Goal: Transaction & Acquisition: Purchase product/service

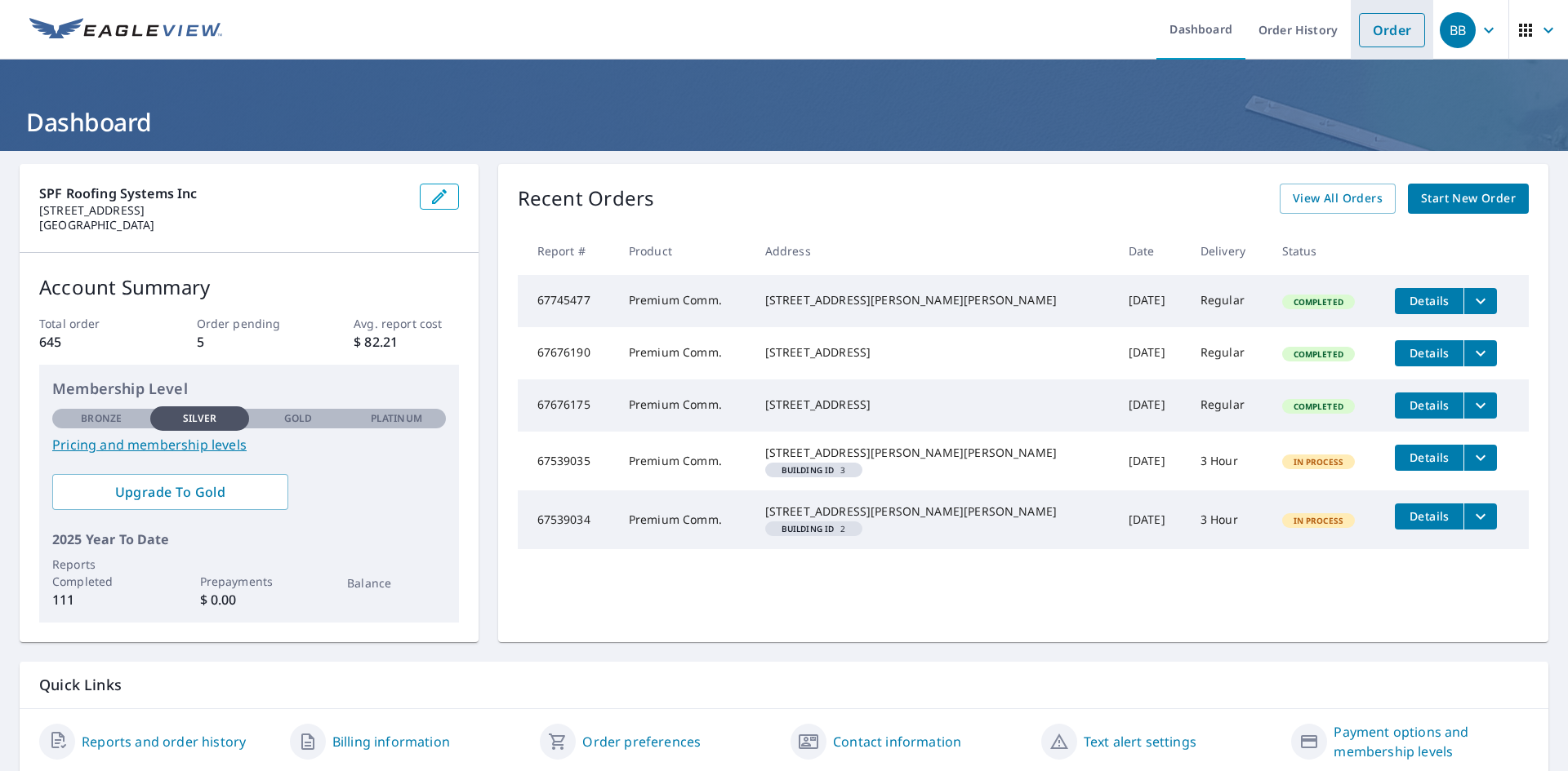
click at [1361, 33] on link "Order" at bounding box center [1392, 30] width 66 height 34
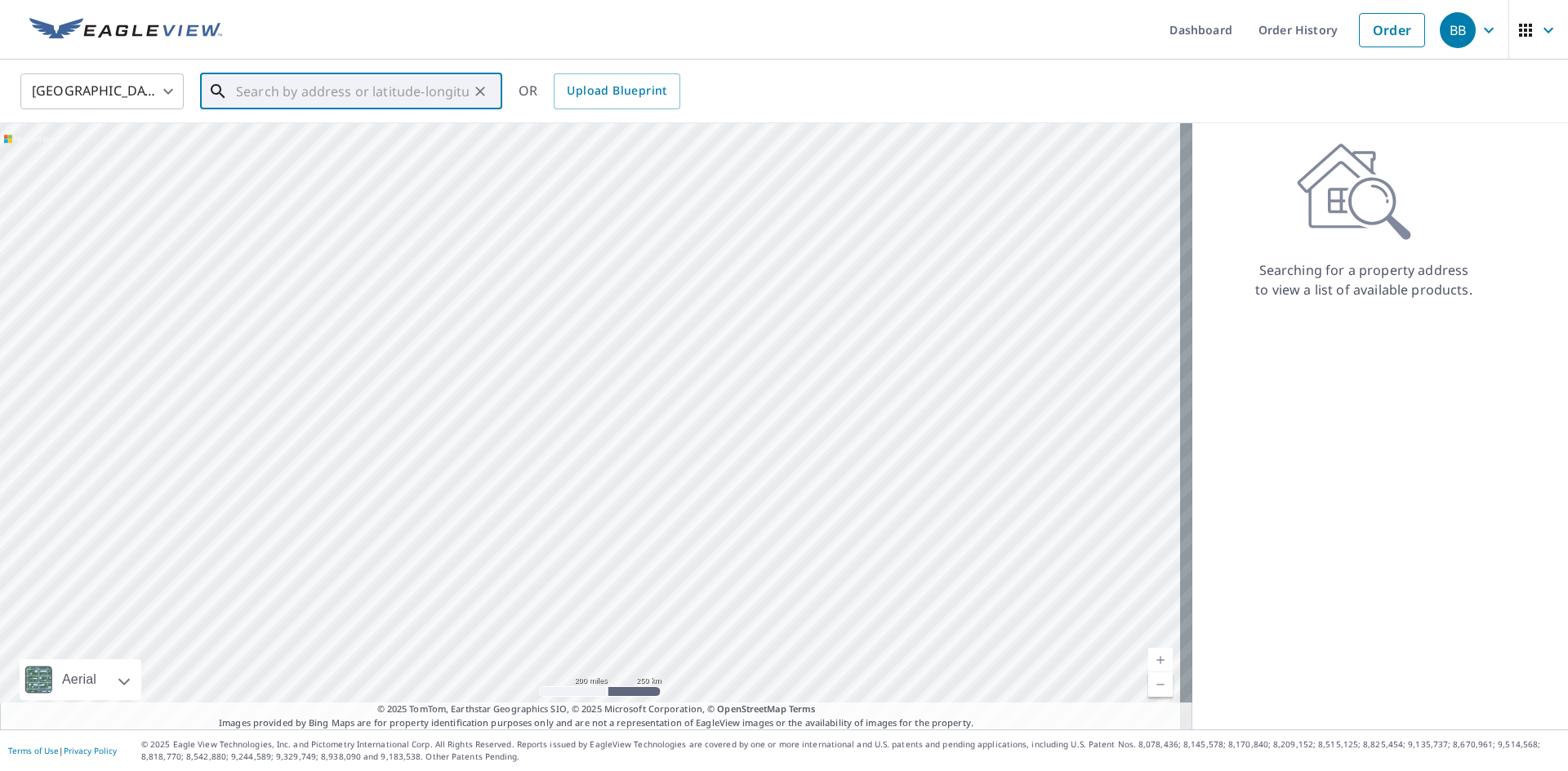
click at [281, 90] on input "text" at bounding box center [352, 91] width 233 height 45
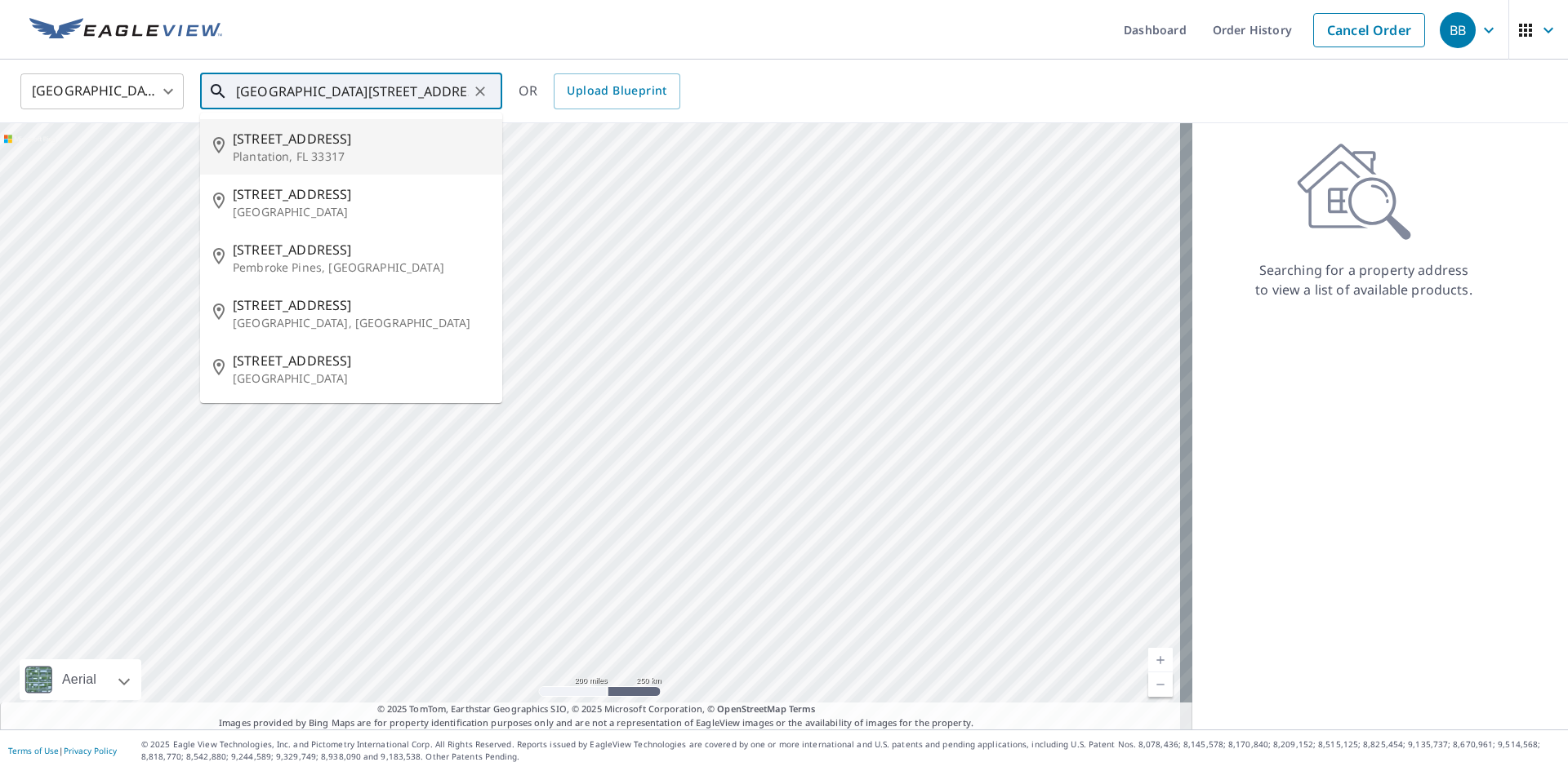
click at [383, 137] on span "[STREET_ADDRESS]" at bounding box center [361, 139] width 256 height 19
type input "[STREET_ADDRESS]"
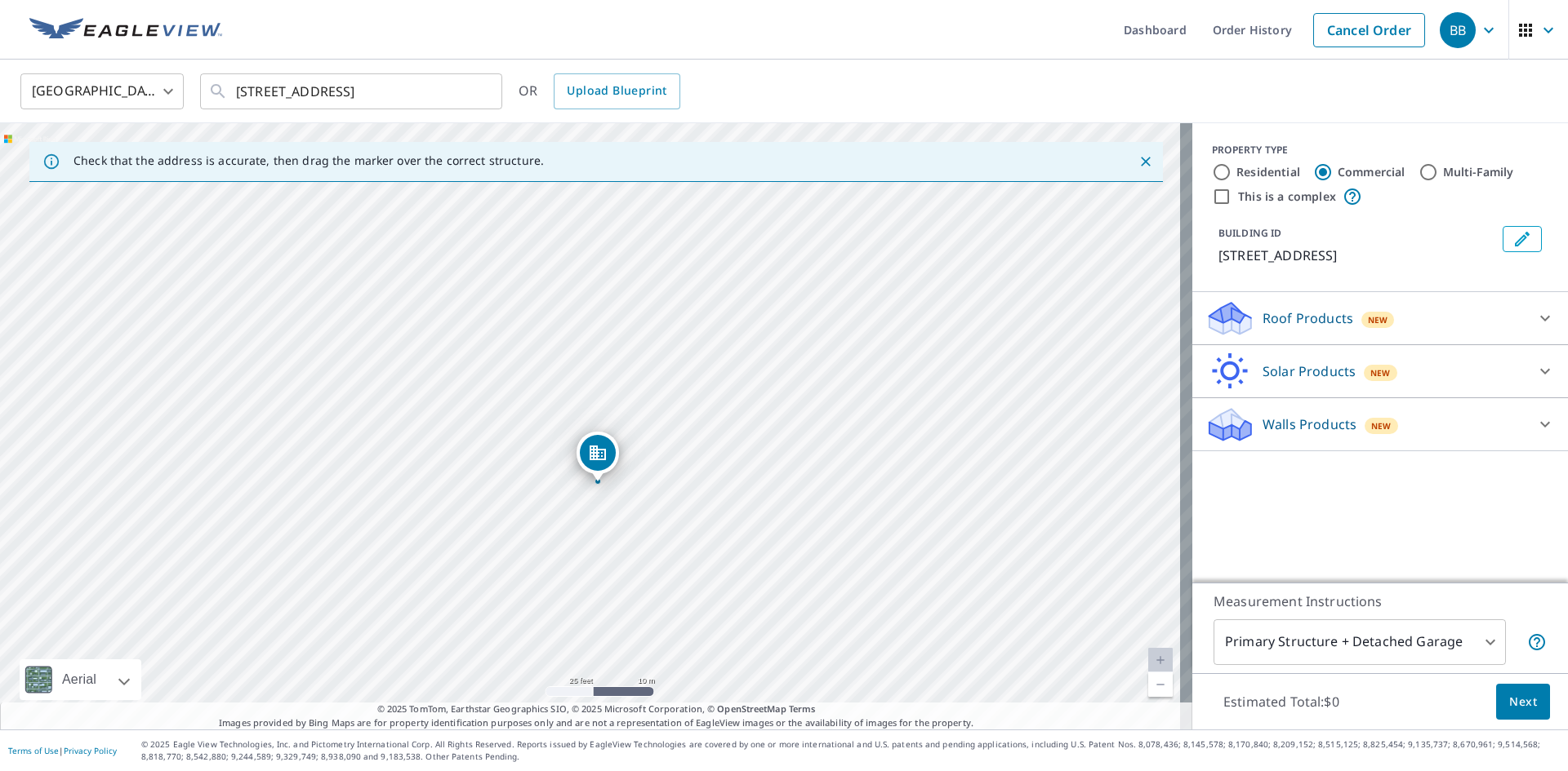
drag, startPoint x: 708, startPoint y: 448, endPoint x: 689, endPoint y: 464, distance: 24.8
click at [703, 464] on div "[STREET_ADDRESS]" at bounding box center [596, 426] width 1192 height 606
drag, startPoint x: 600, startPoint y: 445, endPoint x: 596, endPoint y: 479, distance: 34.2
drag, startPoint x: 740, startPoint y: 452, endPoint x: 714, endPoint y: 510, distance: 63.6
click at [714, 510] on div "[STREET_ADDRESS]" at bounding box center [596, 426] width 1192 height 606
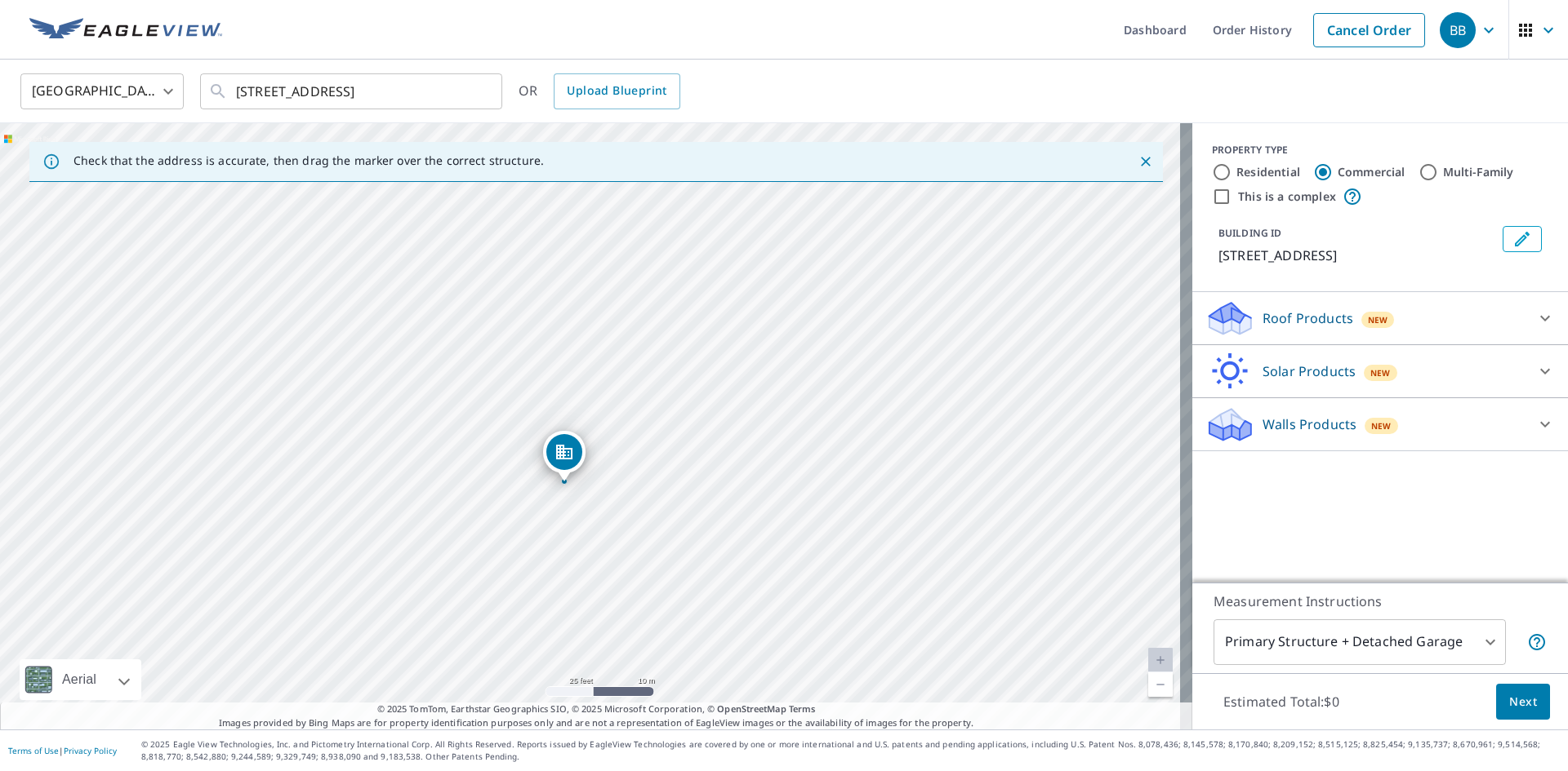
click at [691, 373] on div "[STREET_ADDRESS]" at bounding box center [596, 426] width 1192 height 606
drag, startPoint x: 694, startPoint y: 409, endPoint x: 667, endPoint y: 558, distance: 151.4
click at [667, 558] on div "[STREET_ADDRESS]" at bounding box center [596, 426] width 1192 height 606
drag, startPoint x: 832, startPoint y: 572, endPoint x: 806, endPoint y: 459, distance: 116.0
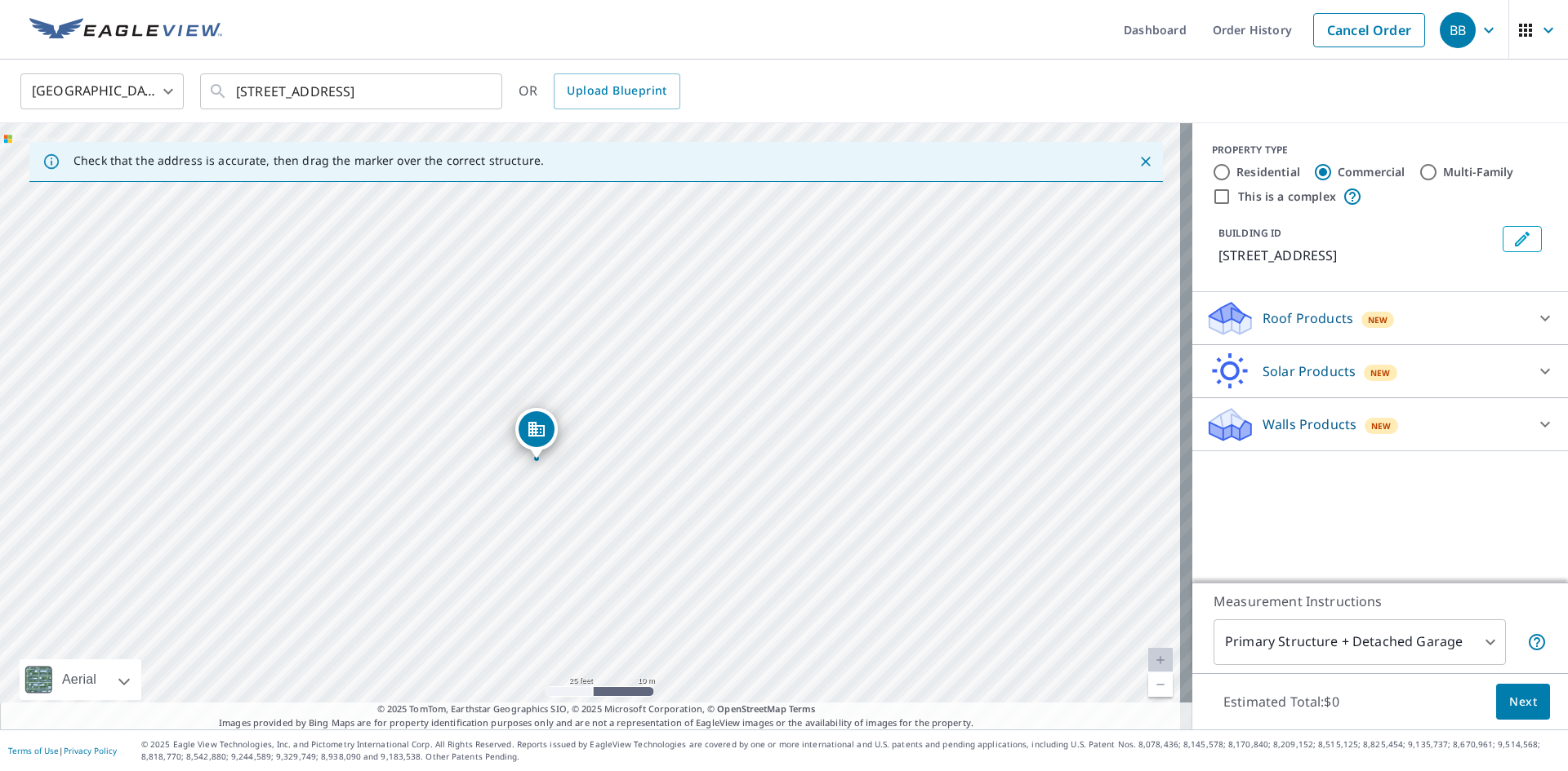
click at [806, 459] on div "[STREET_ADDRESS]" at bounding box center [596, 426] width 1192 height 606
drag, startPoint x: 637, startPoint y: 332, endPoint x: 636, endPoint y: 391, distance: 59.0
click at [636, 391] on div "[STREET_ADDRESS]" at bounding box center [596, 426] width 1192 height 606
drag, startPoint x: 561, startPoint y: 359, endPoint x: 624, endPoint y: 359, distance: 63.0
click at [624, 359] on div "[STREET_ADDRESS]" at bounding box center [596, 426] width 1192 height 606
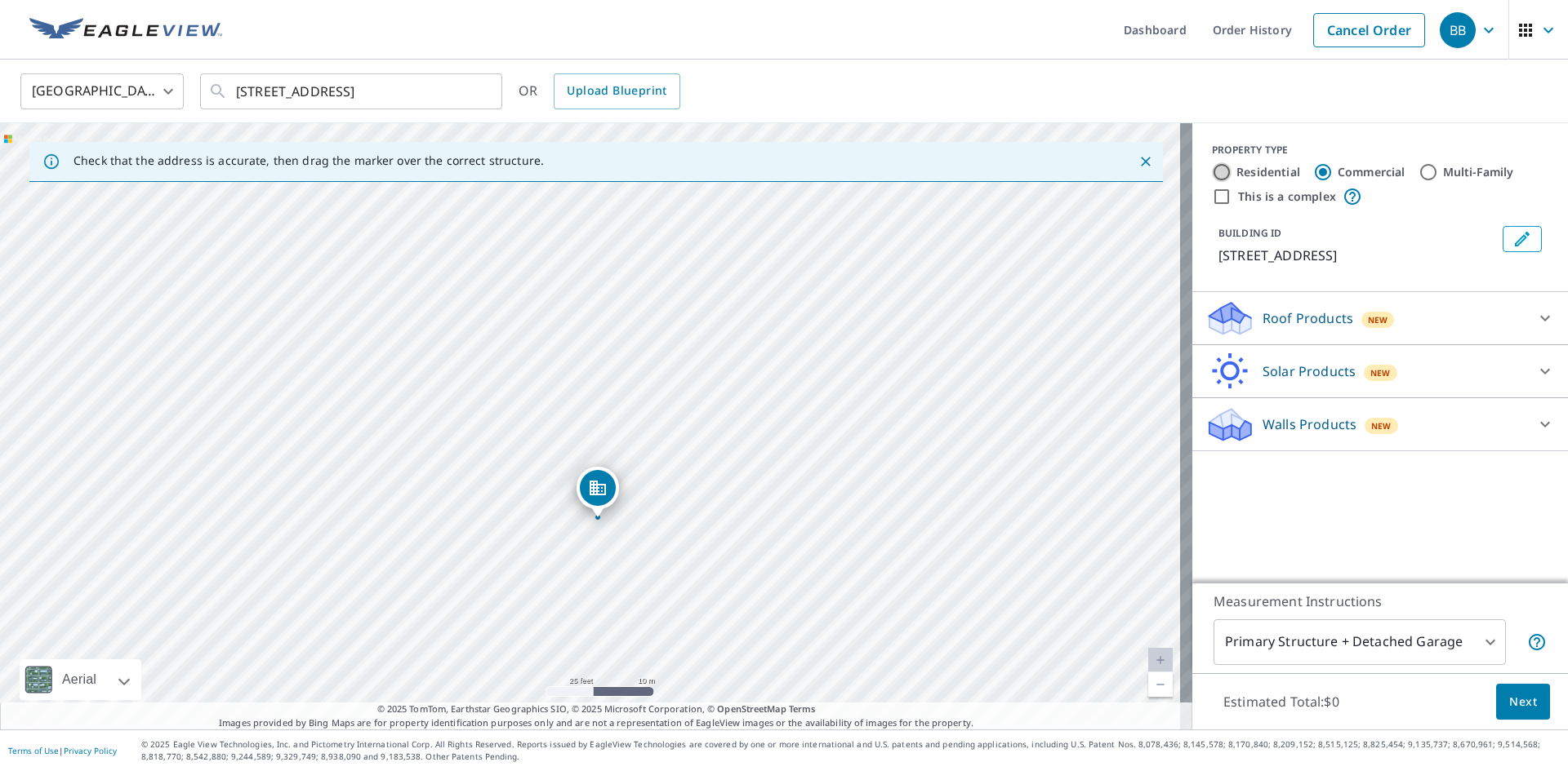
click at [1214, 171] on input "Residential" at bounding box center [1221, 172] width 19 height 19
radio input "true"
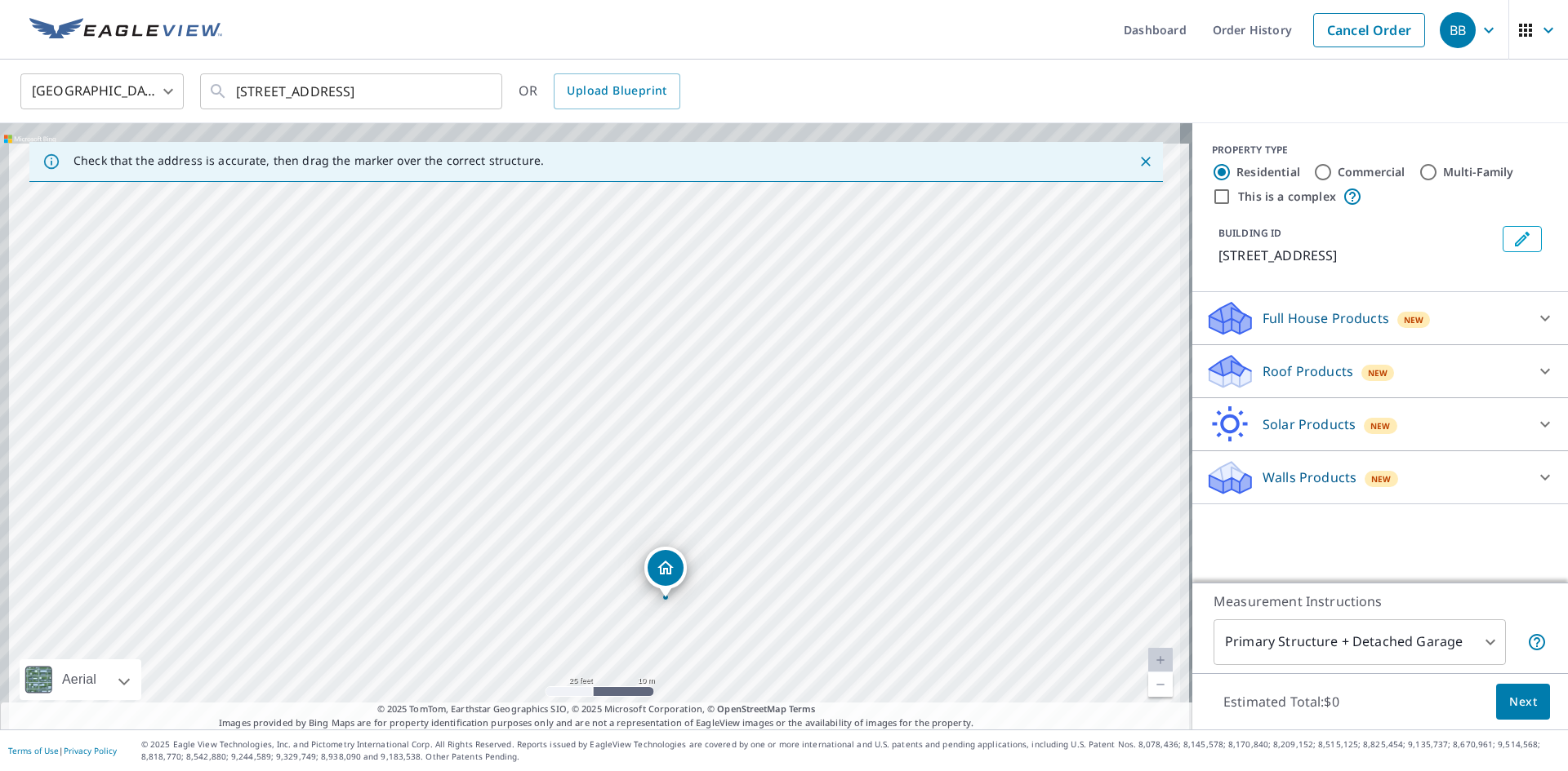
click at [895, 631] on div "[STREET_ADDRESS]" at bounding box center [596, 426] width 1192 height 606
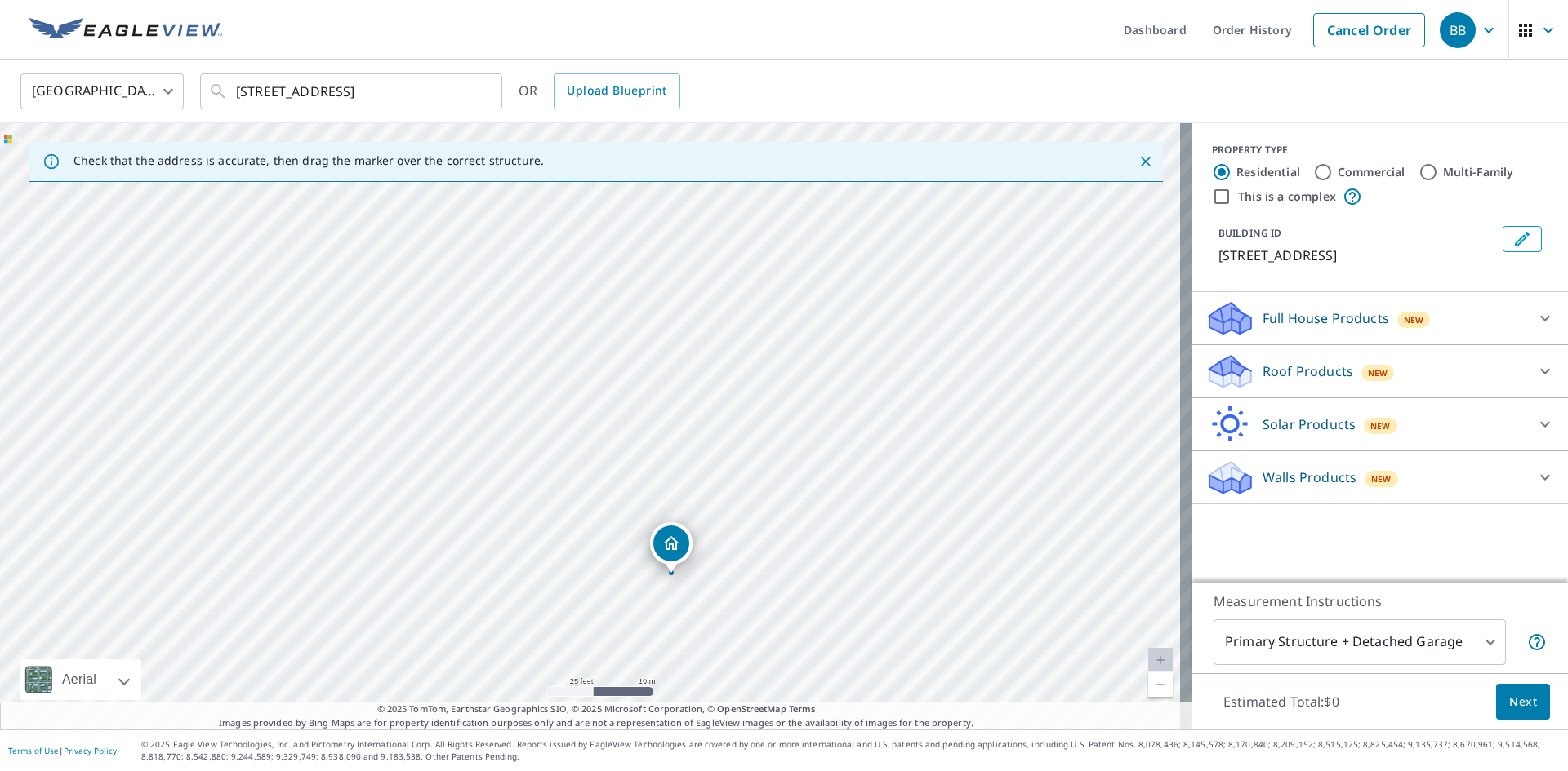
drag, startPoint x: 758, startPoint y: 603, endPoint x: 771, endPoint y: 558, distance: 46.8
click at [771, 558] on div "[STREET_ADDRESS]" at bounding box center [596, 426] width 1192 height 606
drag, startPoint x: 683, startPoint y: 532, endPoint x: 678, endPoint y: 505, distance: 27.5
drag, startPoint x: 821, startPoint y: 679, endPoint x: 825, endPoint y: 698, distance: 19.4
click at [825, 698] on div "[STREET_ADDRESS]" at bounding box center [596, 426] width 1192 height 606
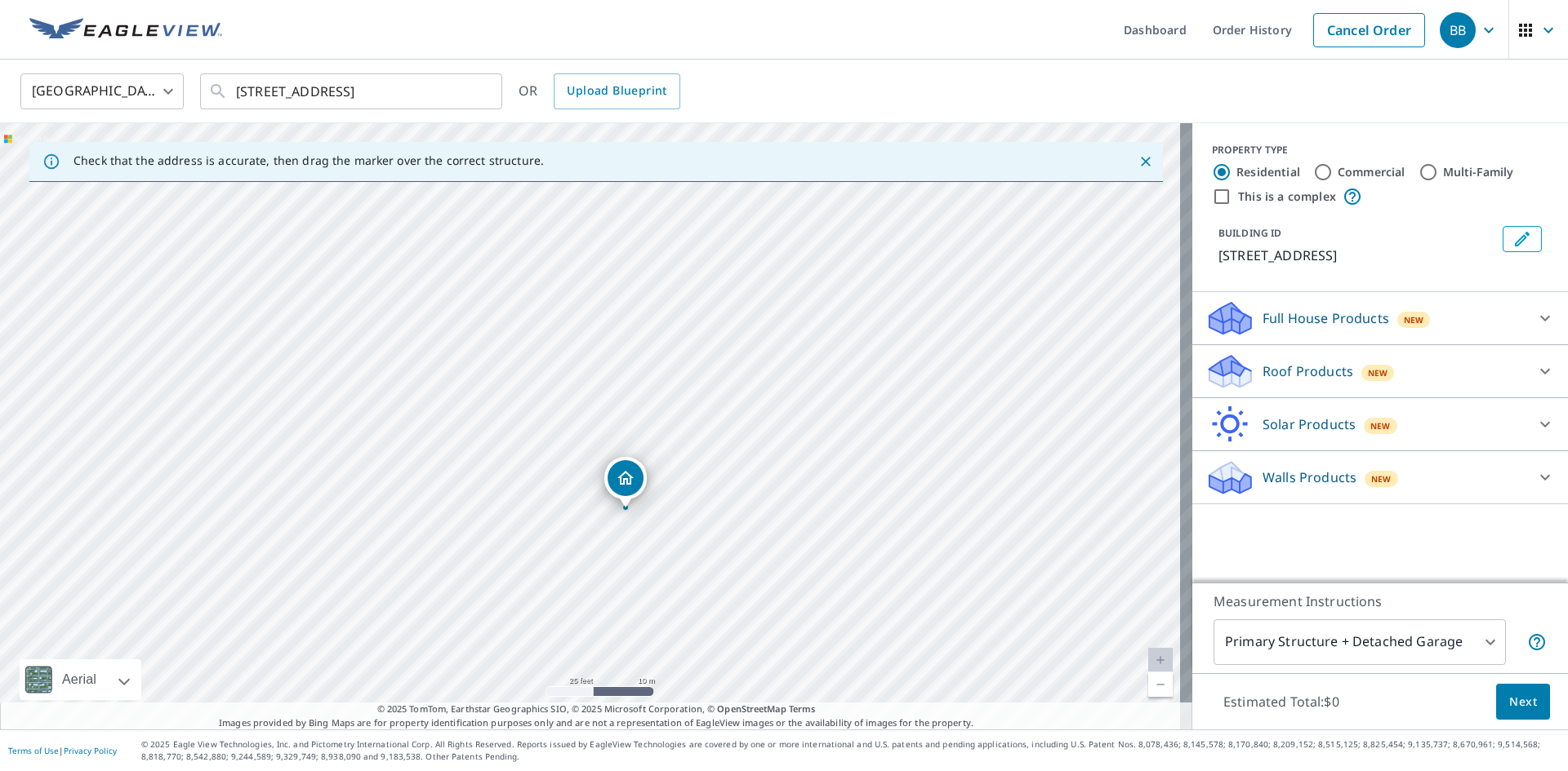
drag, startPoint x: 820, startPoint y: 650, endPoint x: 817, endPoint y: 536, distance: 114.0
click at [817, 536] on div "[STREET_ADDRESS]" at bounding box center [596, 426] width 1192 height 606
click at [1496, 708] on button "Next" at bounding box center [1523, 702] width 54 height 37
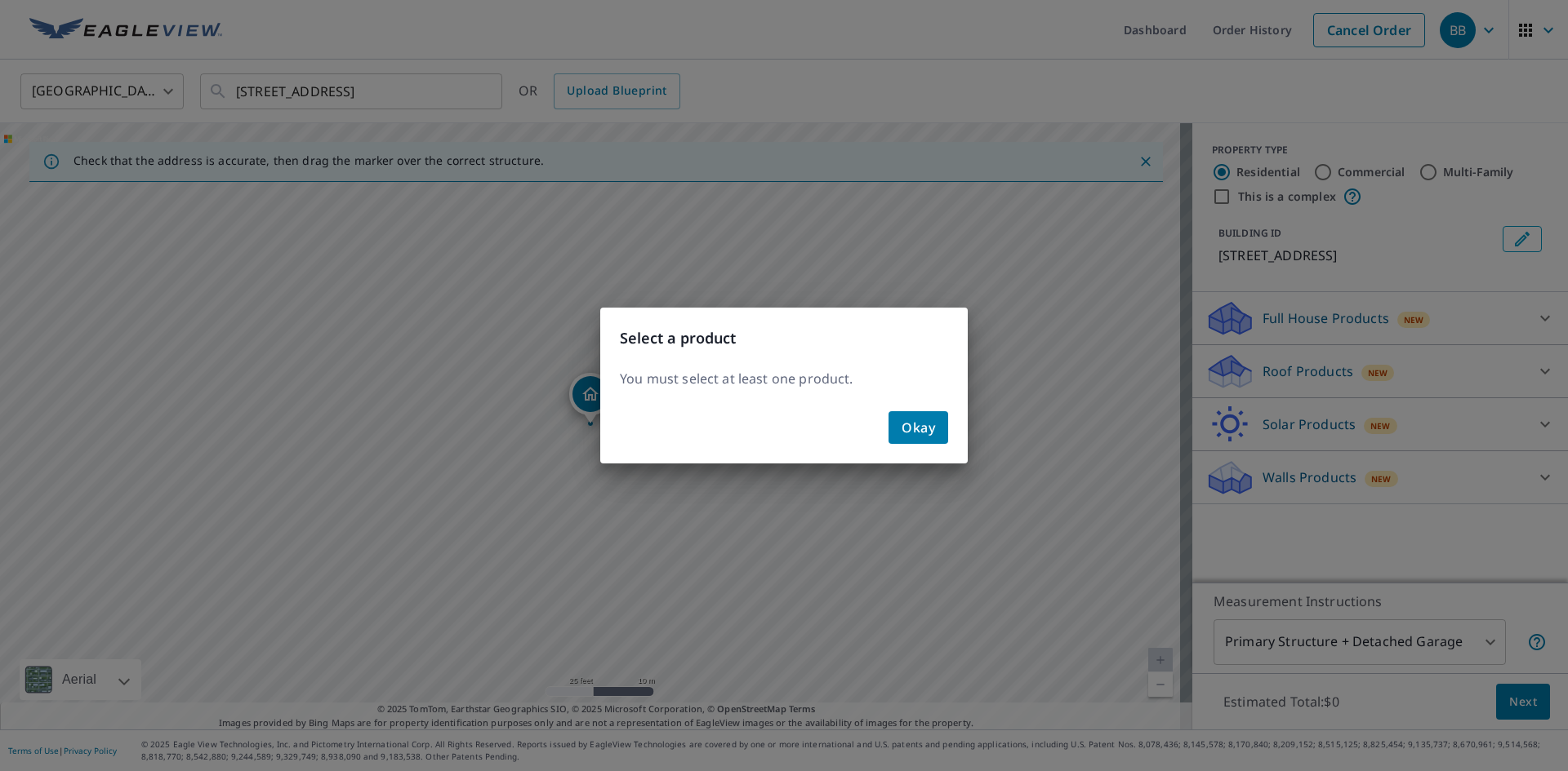
click at [1306, 388] on div "Select a product You must select at least one product. Okay" at bounding box center [784, 385] width 1568 height 771
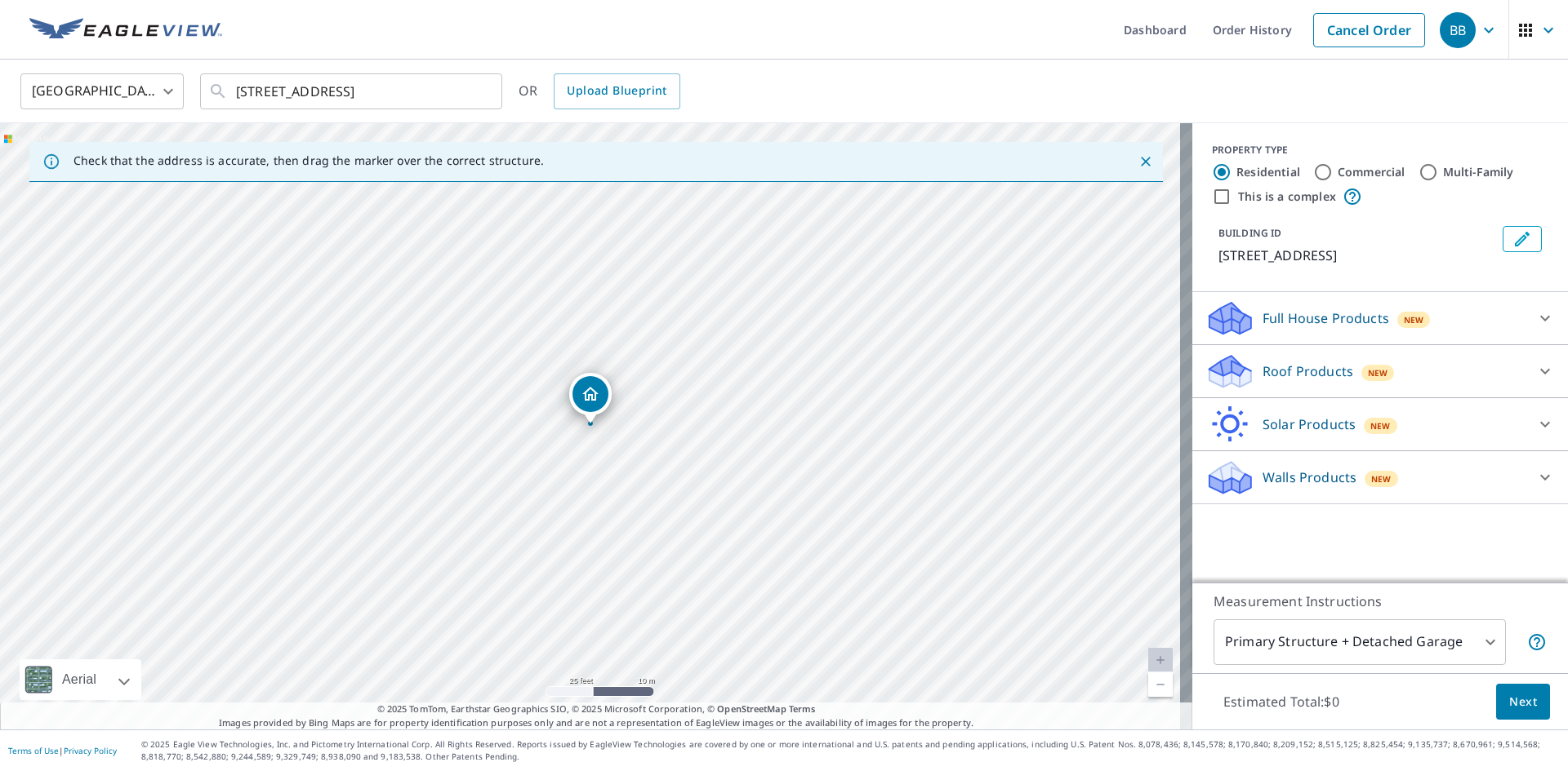
click at [1312, 363] on p "Roof Products" at bounding box center [1307, 371] width 91 height 19
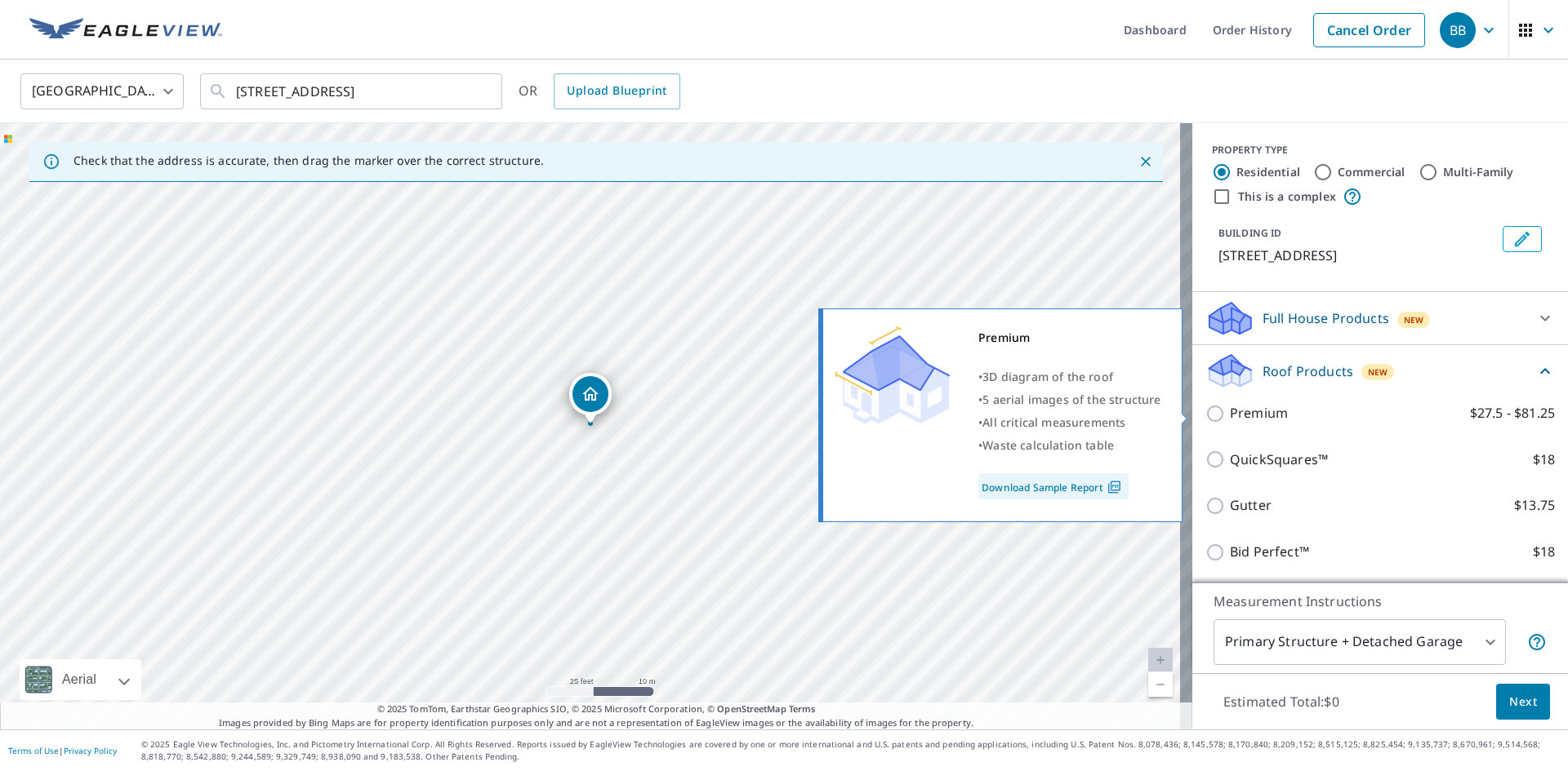
click at [1236, 410] on p "Premium" at bounding box center [1259, 413] width 58 height 20
click at [1230, 410] on input "Premium $27.5 - $81.25" at bounding box center [1218, 414] width 24 height 19
checkbox input "true"
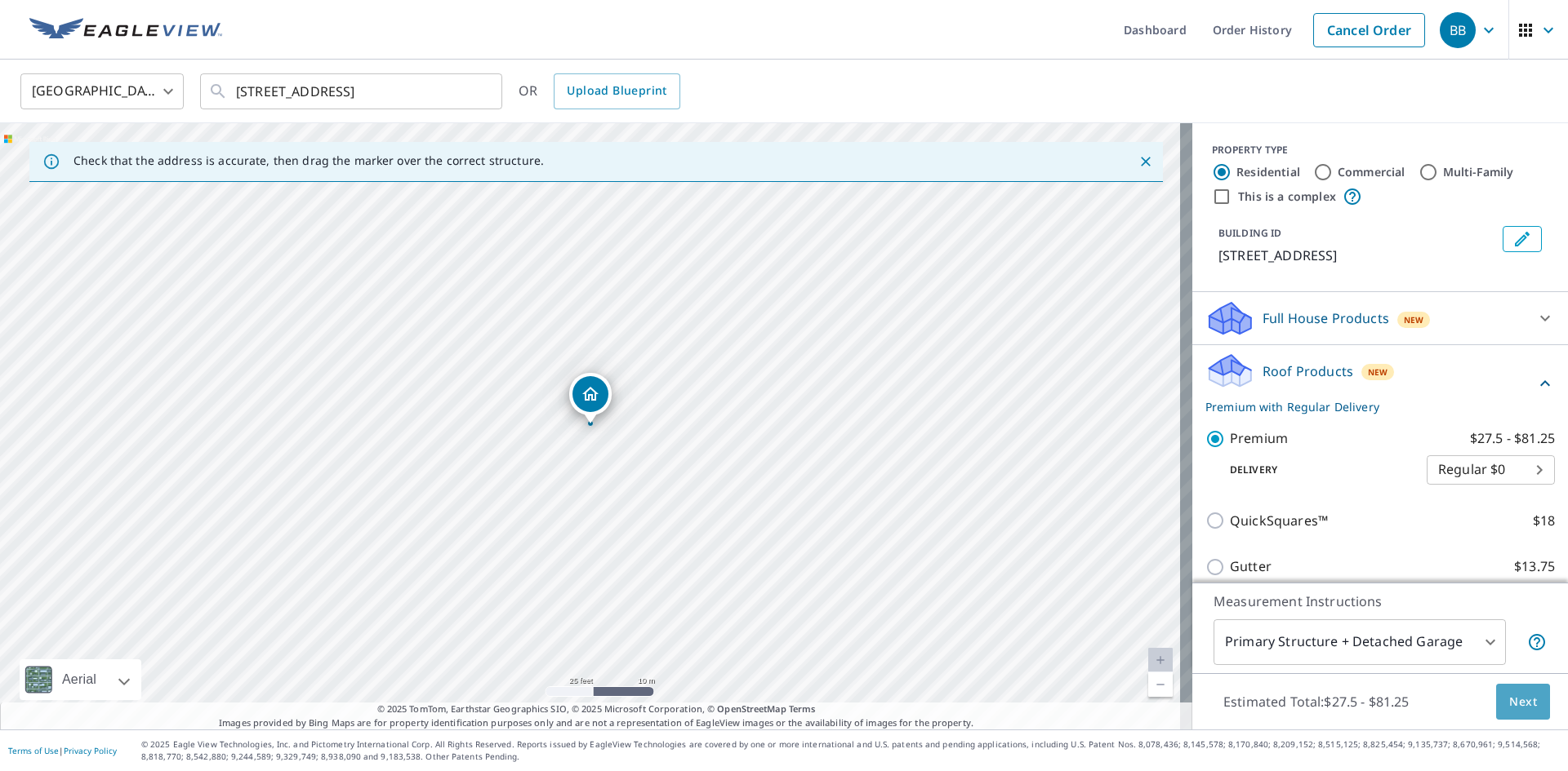
click at [1512, 701] on span "Next" at bounding box center [1523, 701] width 28 height 20
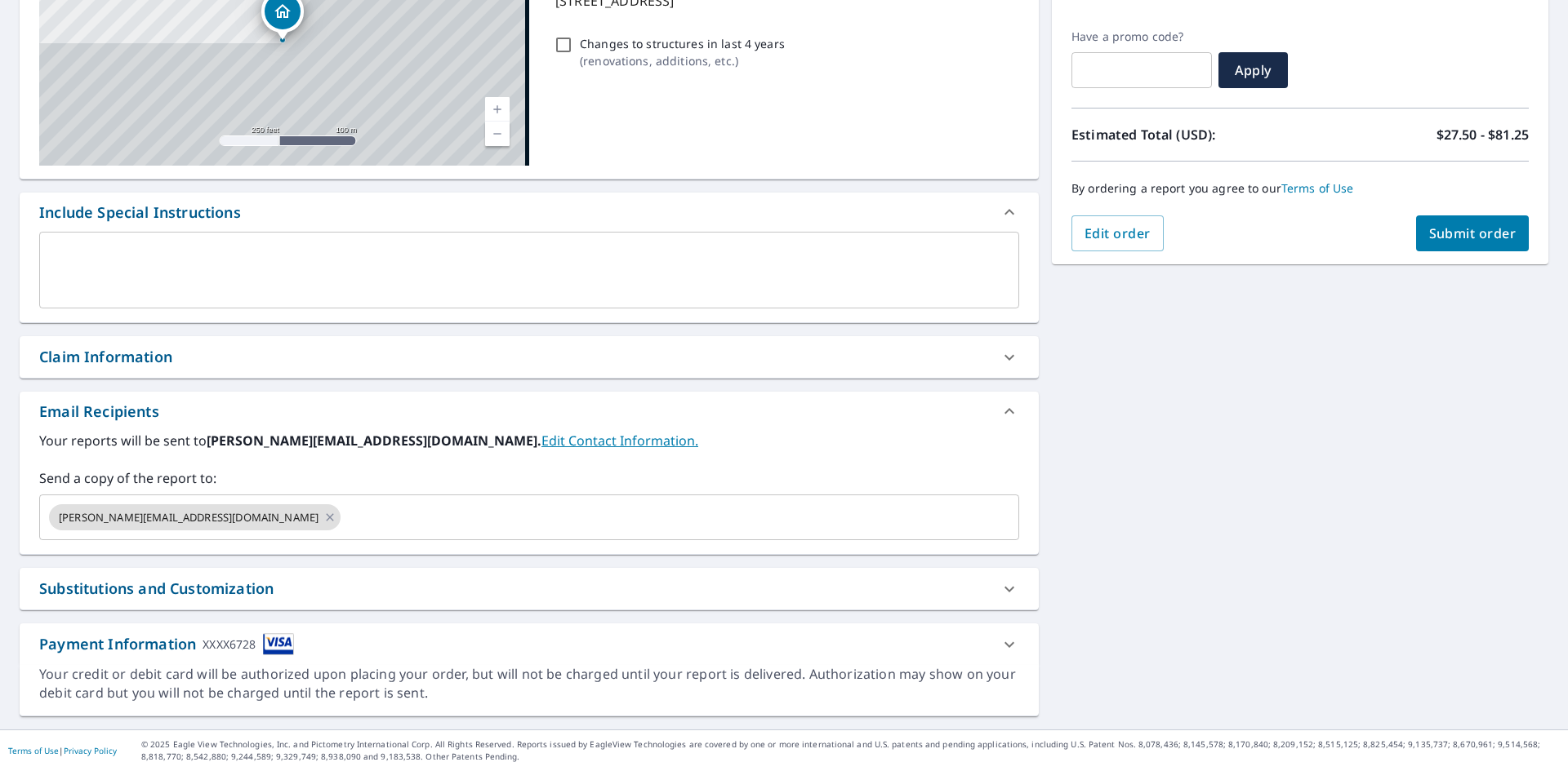
scroll to position [256, 0]
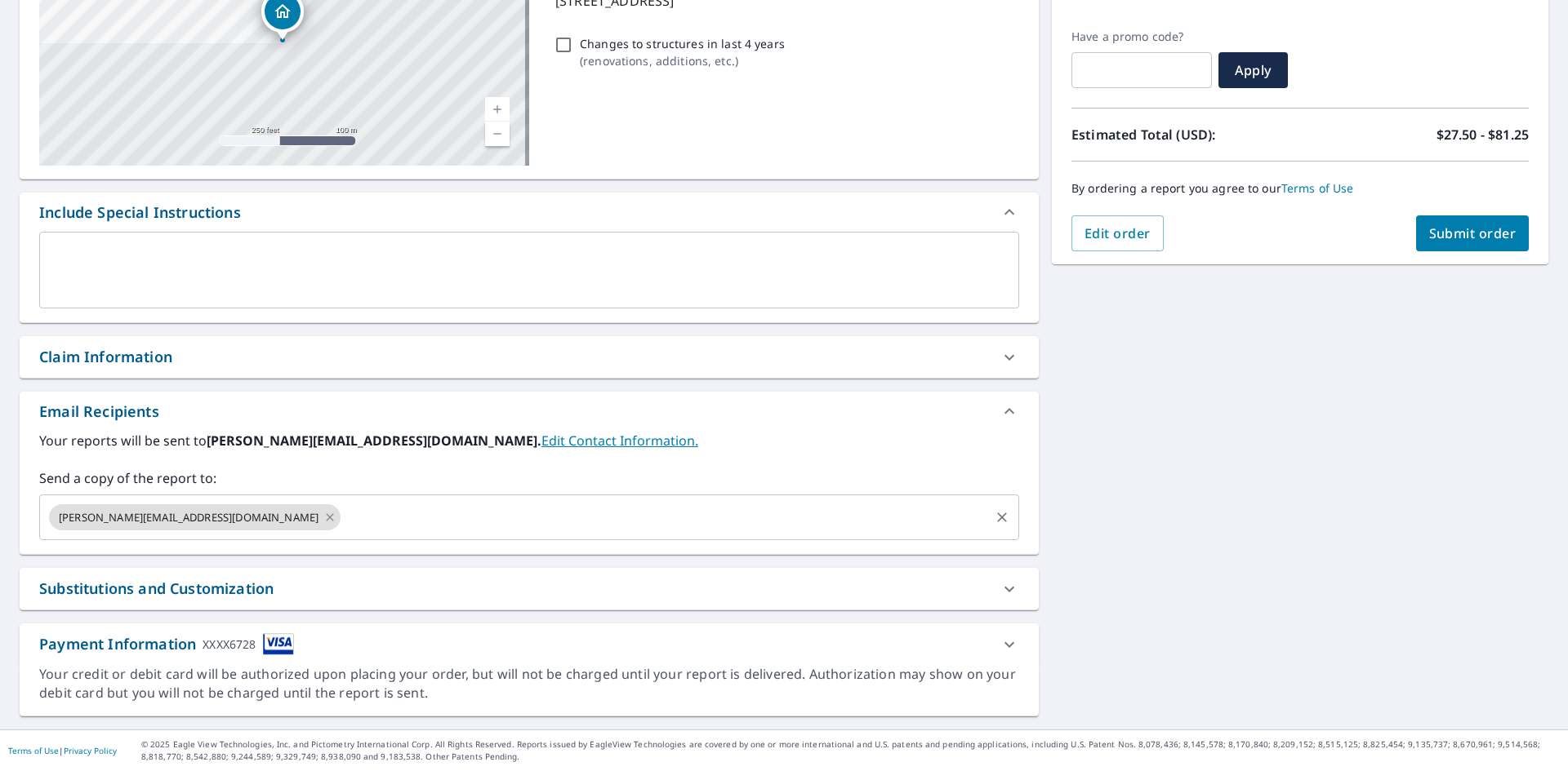
click at [323, 517] on icon at bounding box center [329, 517] width 13 height 18
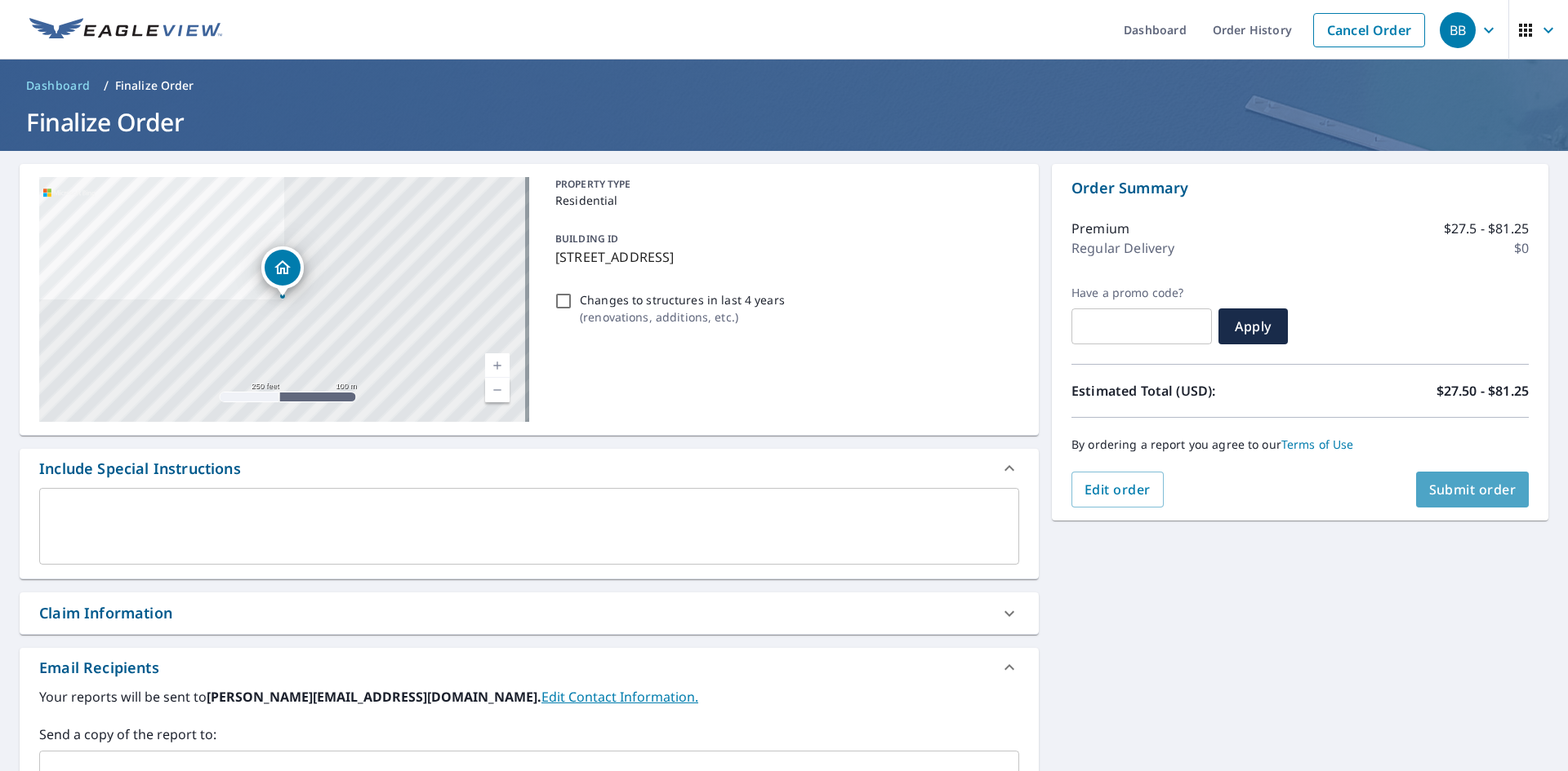
click at [1435, 484] on span "Submit order" at bounding box center [1472, 490] width 87 height 18
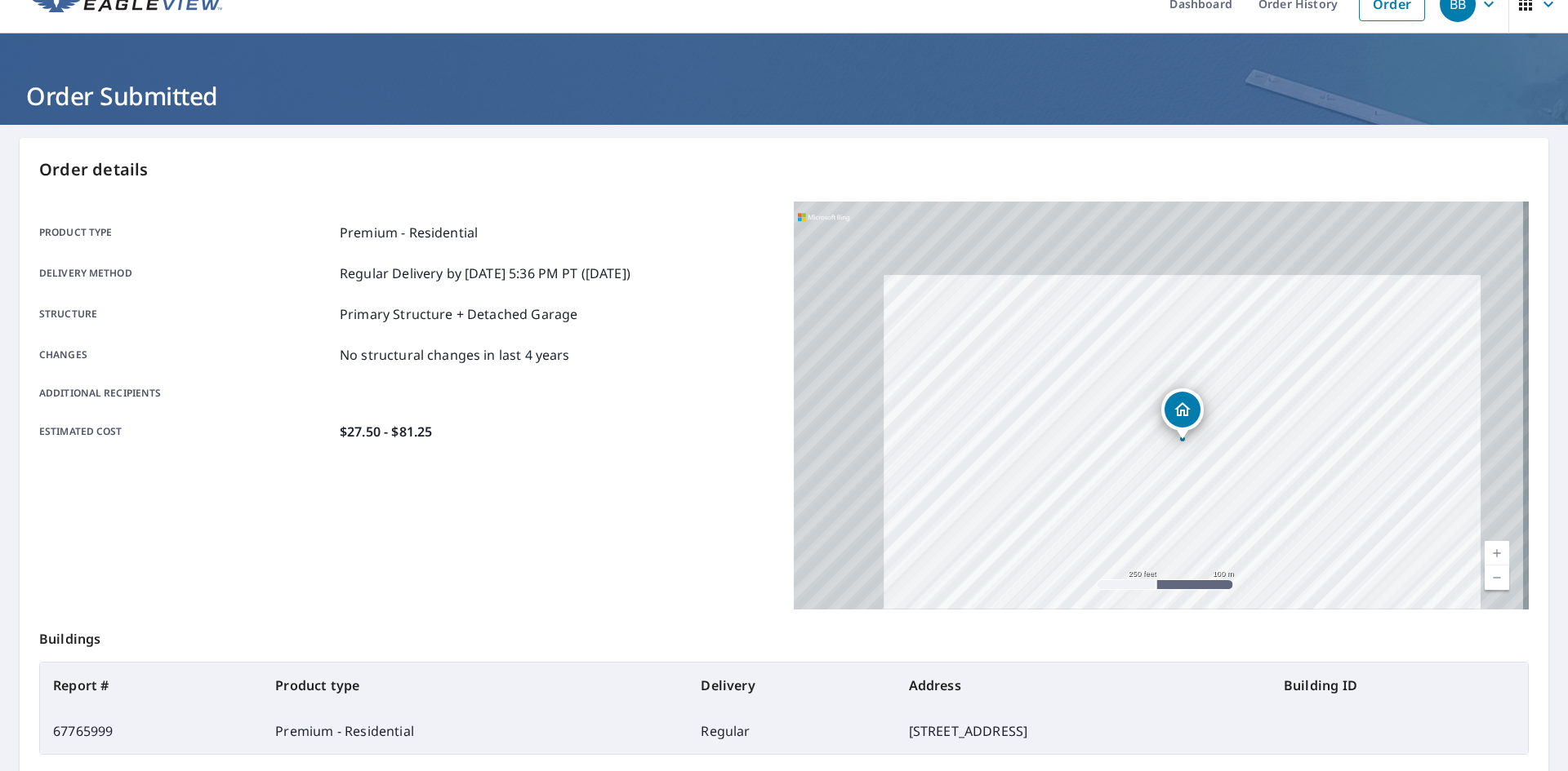
scroll to position [108, 0]
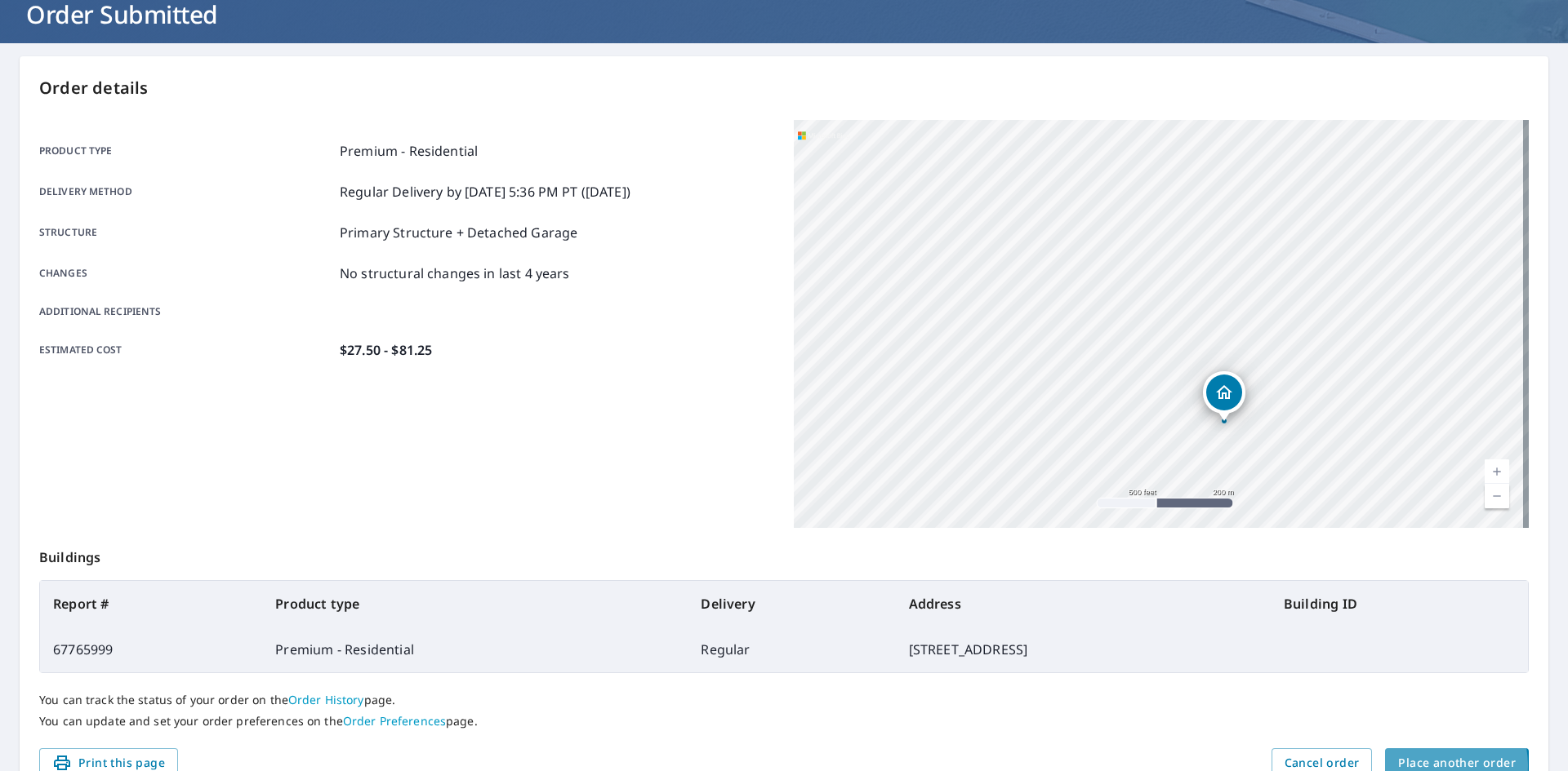
click at [1423, 766] on span "Place another order" at bounding box center [1456, 763] width 118 height 20
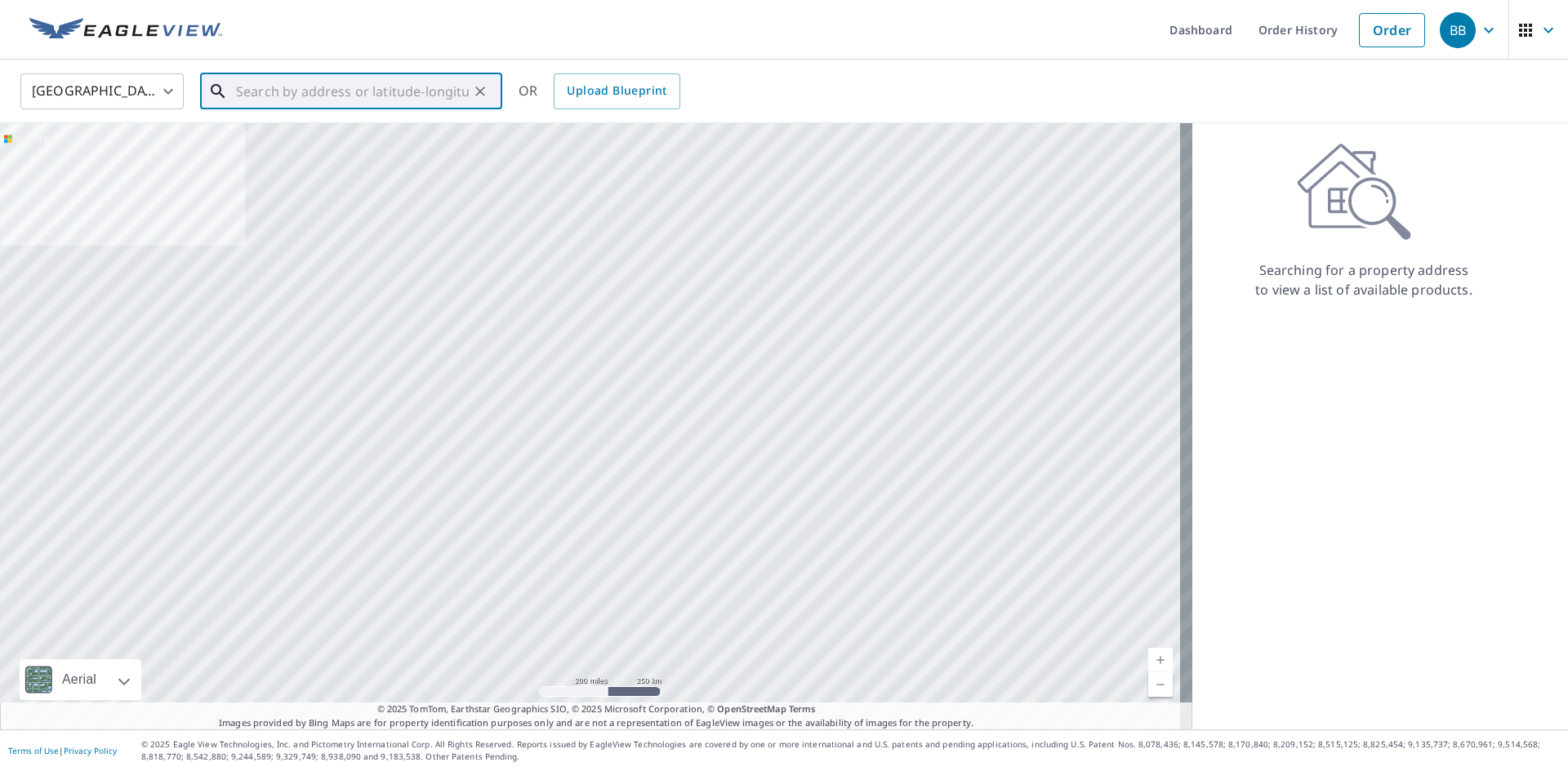
click at [306, 97] on input "text" at bounding box center [352, 91] width 233 height 45
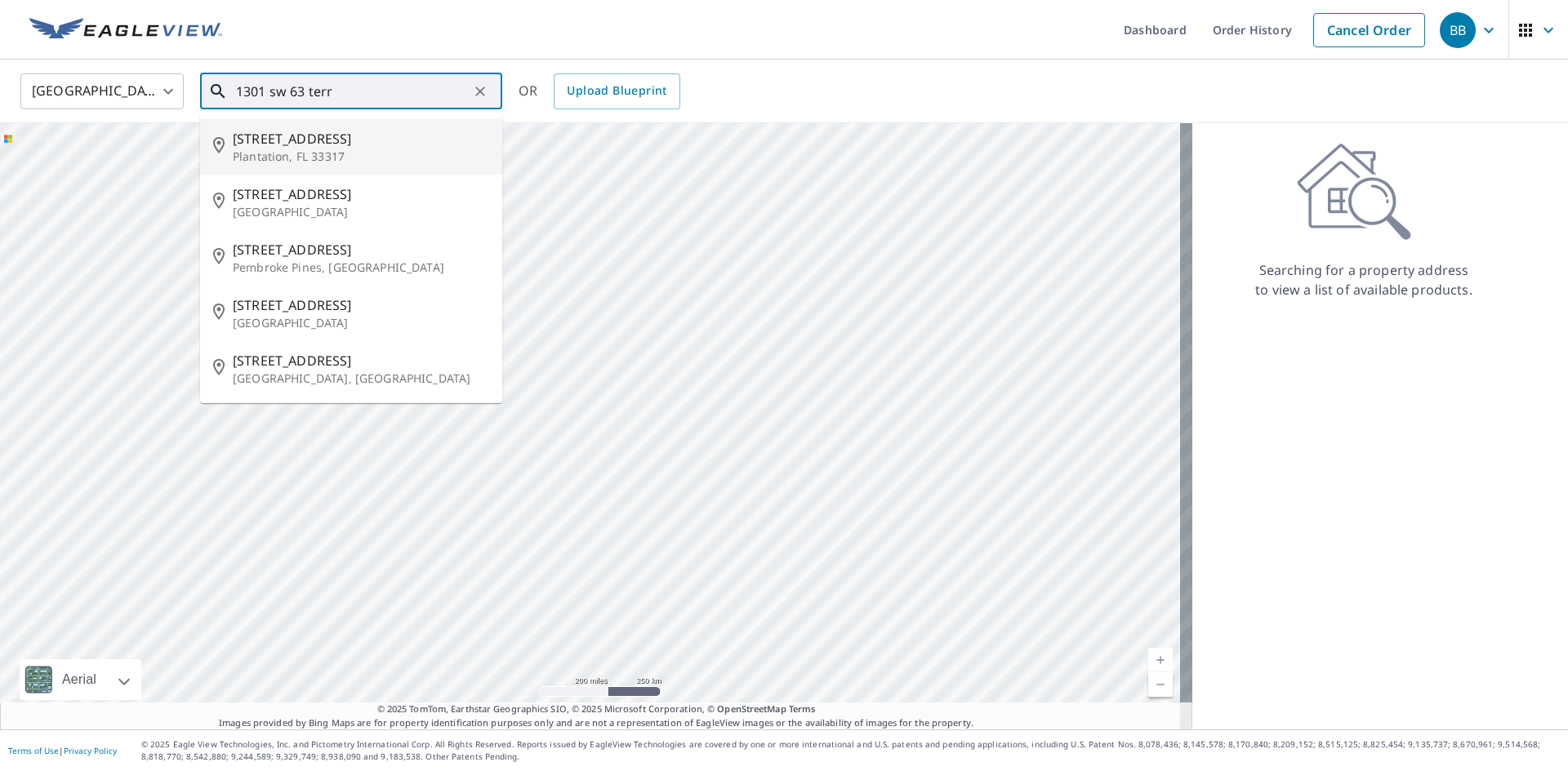
click at [349, 151] on p "Plantation, FL 33317" at bounding box center [361, 156] width 256 height 17
type input "[STREET_ADDRESS]"
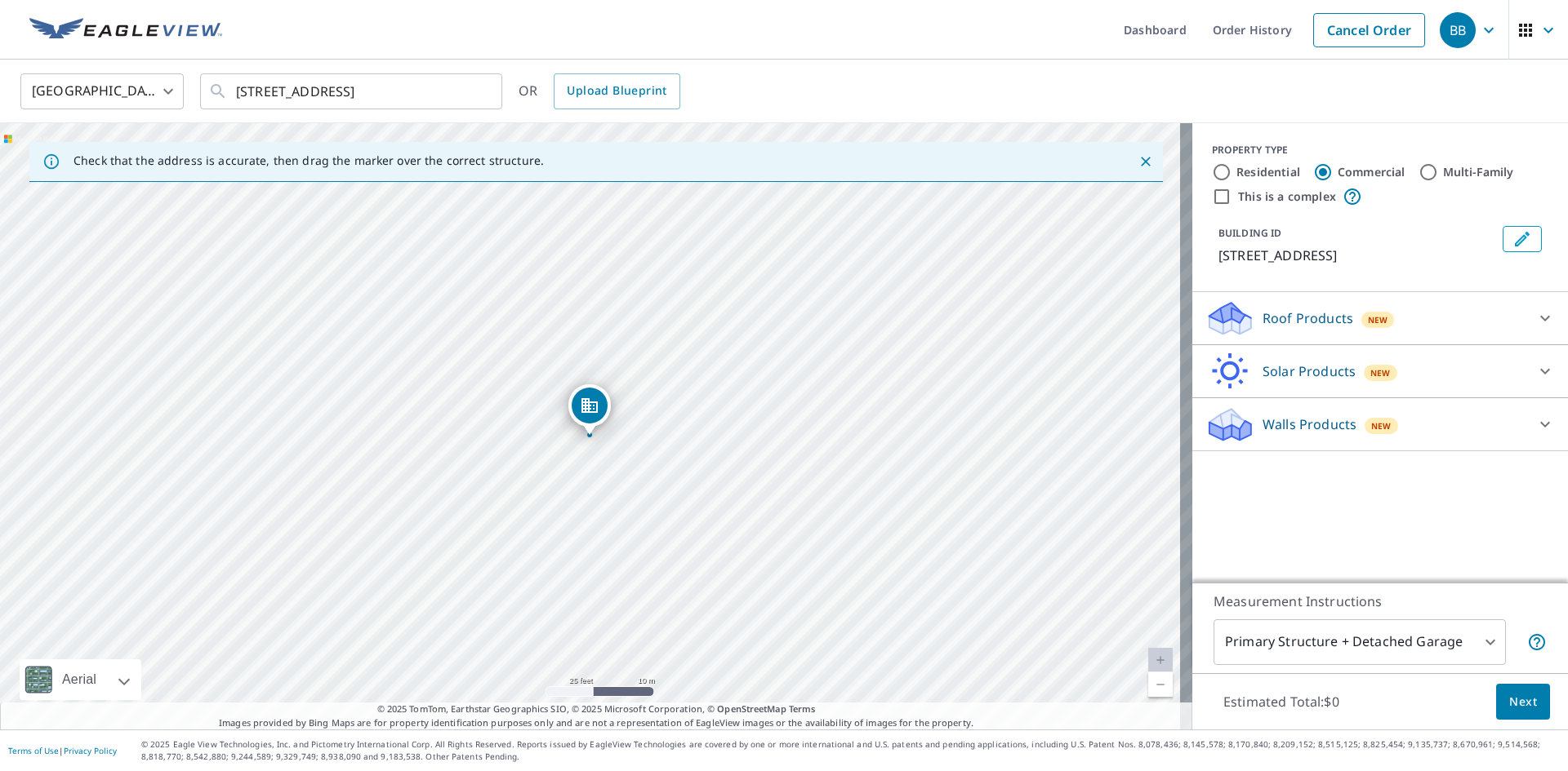
drag, startPoint x: 574, startPoint y: 243, endPoint x: 613, endPoint y: 599, distance: 358.1
click at [613, 599] on div "[STREET_ADDRESS]" at bounding box center [596, 426] width 1192 height 606
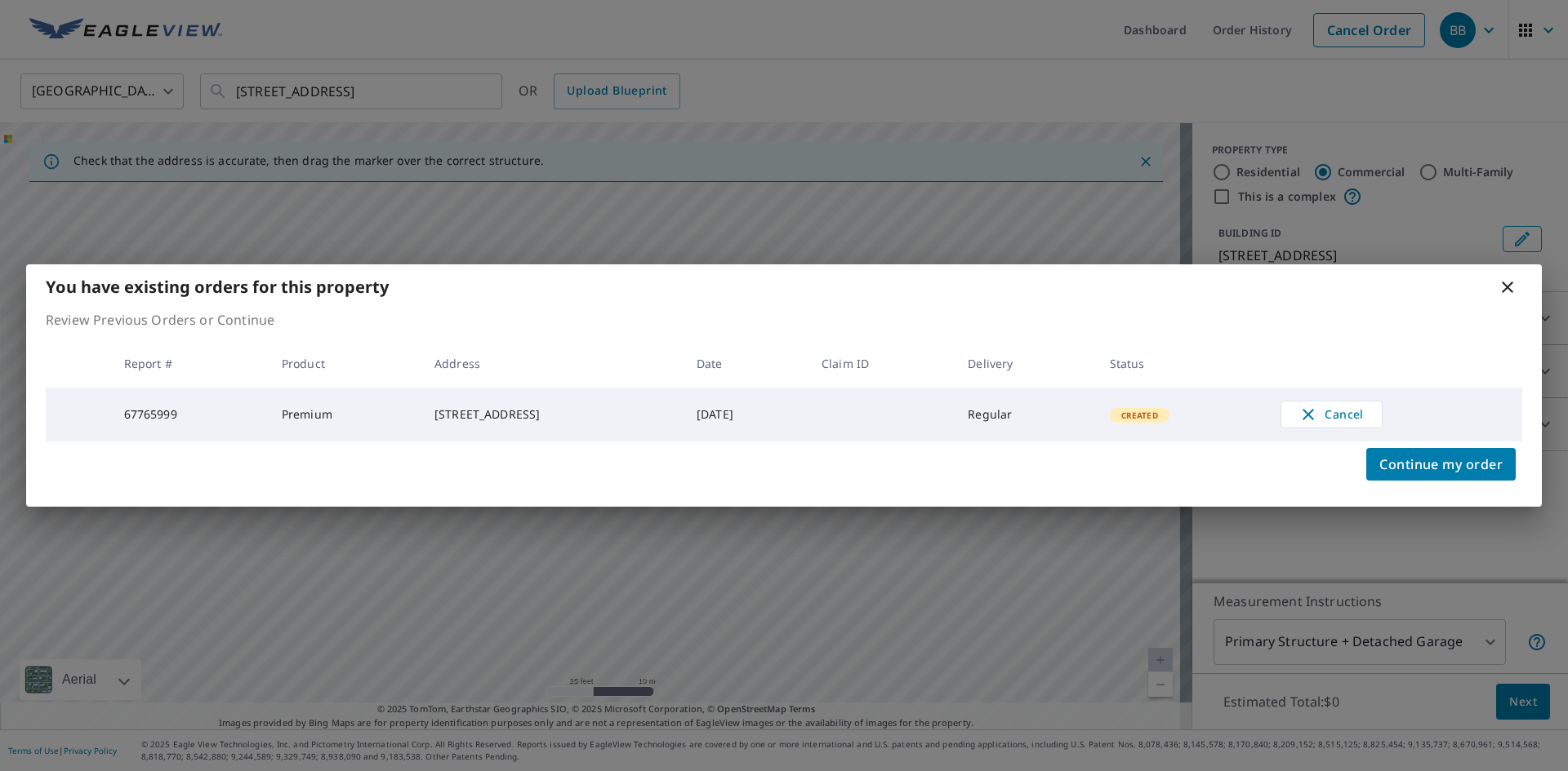
click at [1504, 284] on icon at bounding box center [1507, 287] width 19 height 19
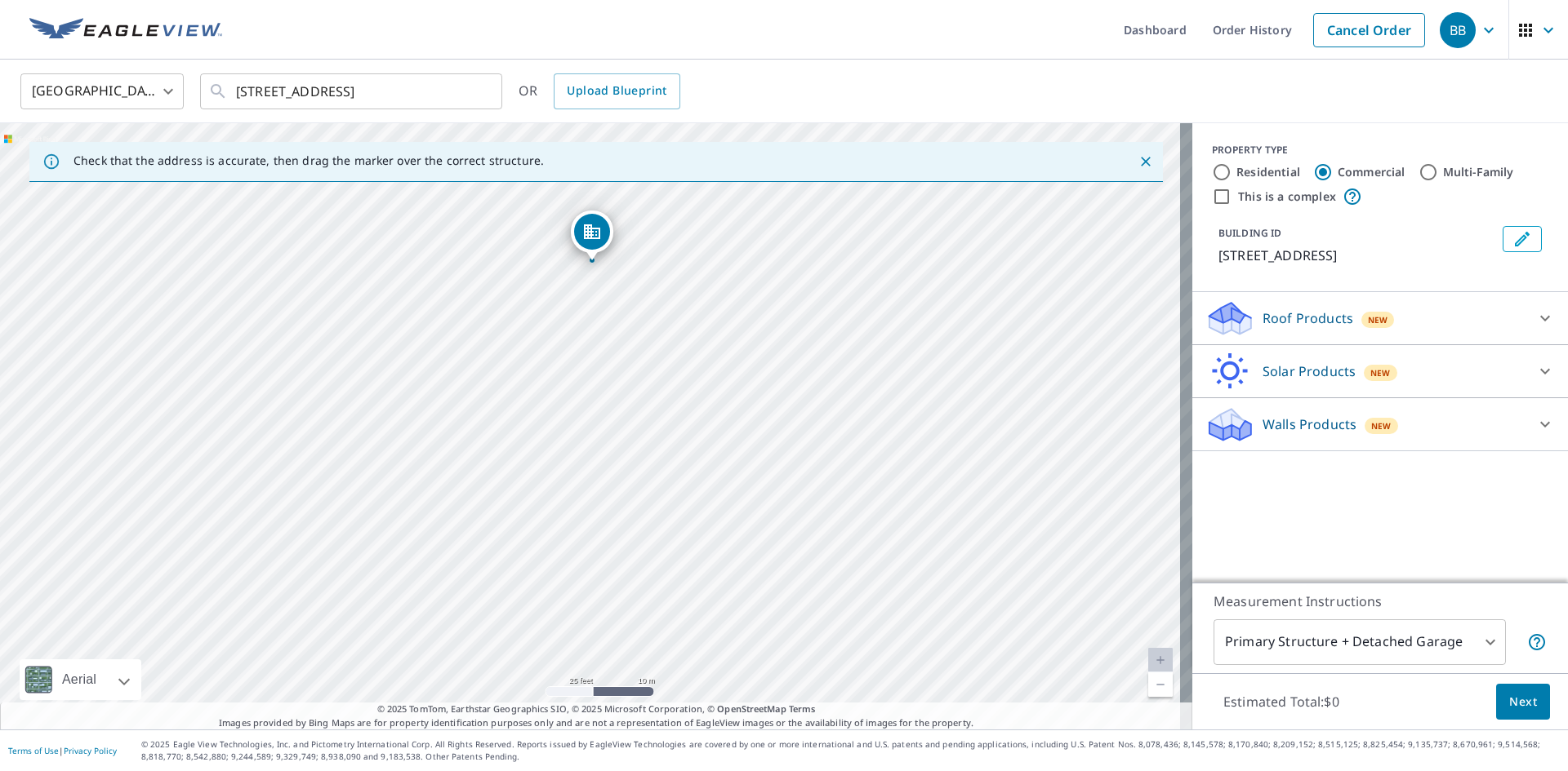
drag, startPoint x: 601, startPoint y: 393, endPoint x: 603, endPoint y: 229, distance: 164.0
click at [1212, 169] on input "Residential" at bounding box center [1221, 172] width 19 height 19
radio input "true"
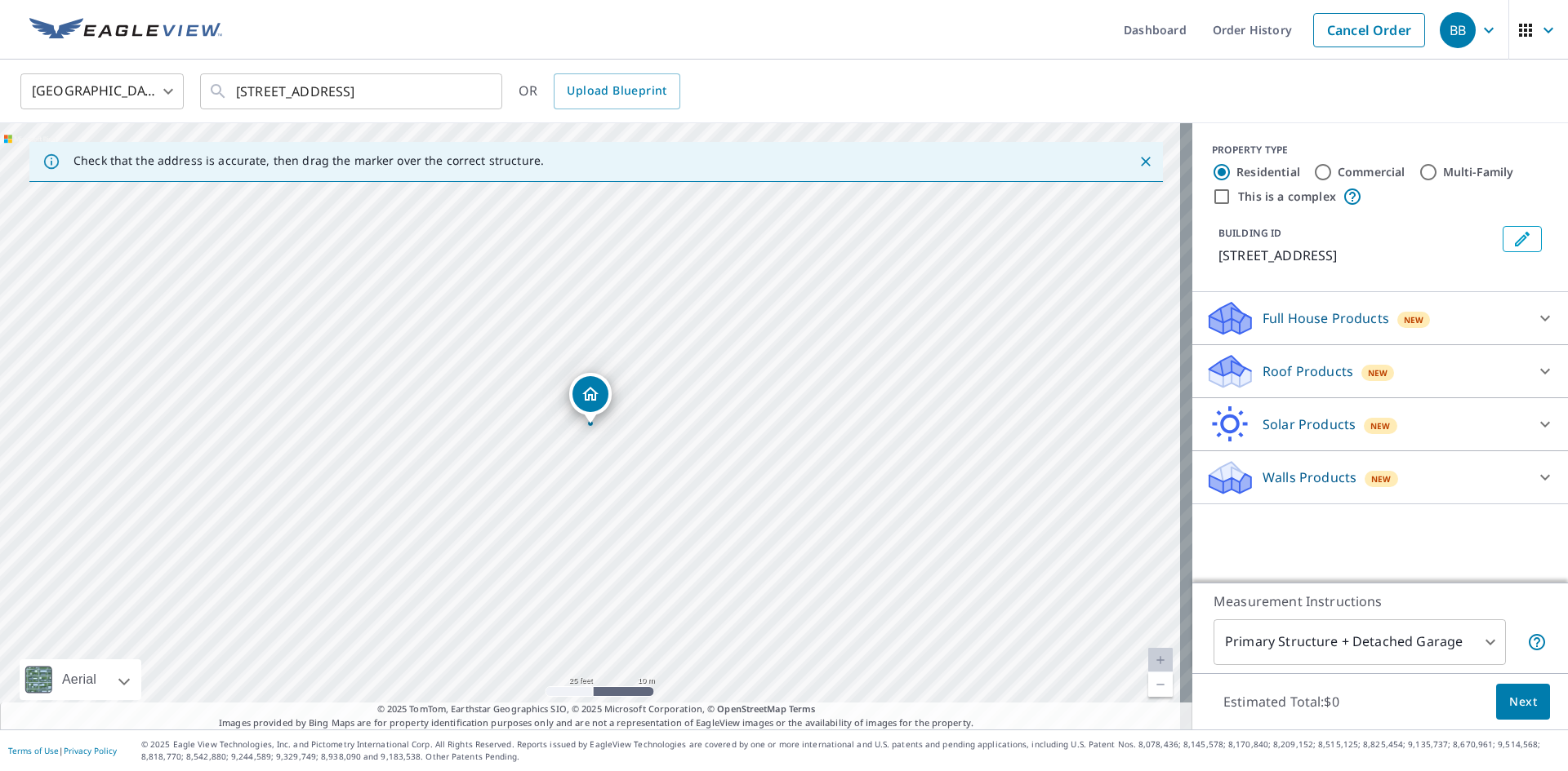
click at [1318, 321] on p "Full House Products" at bounding box center [1325, 318] width 126 height 19
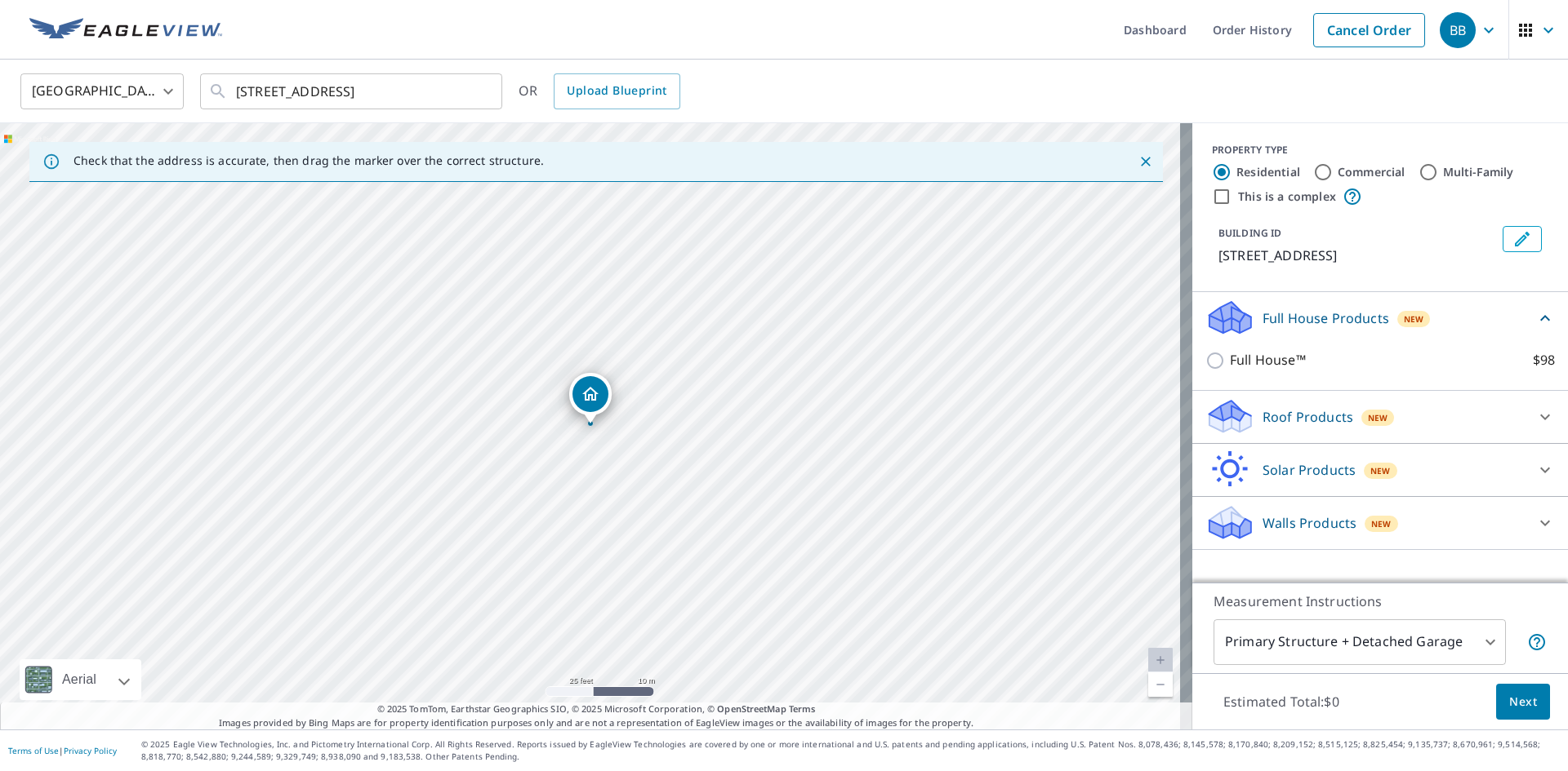
click at [1312, 406] on div "Roof Products New" at bounding box center [1365, 416] width 320 height 38
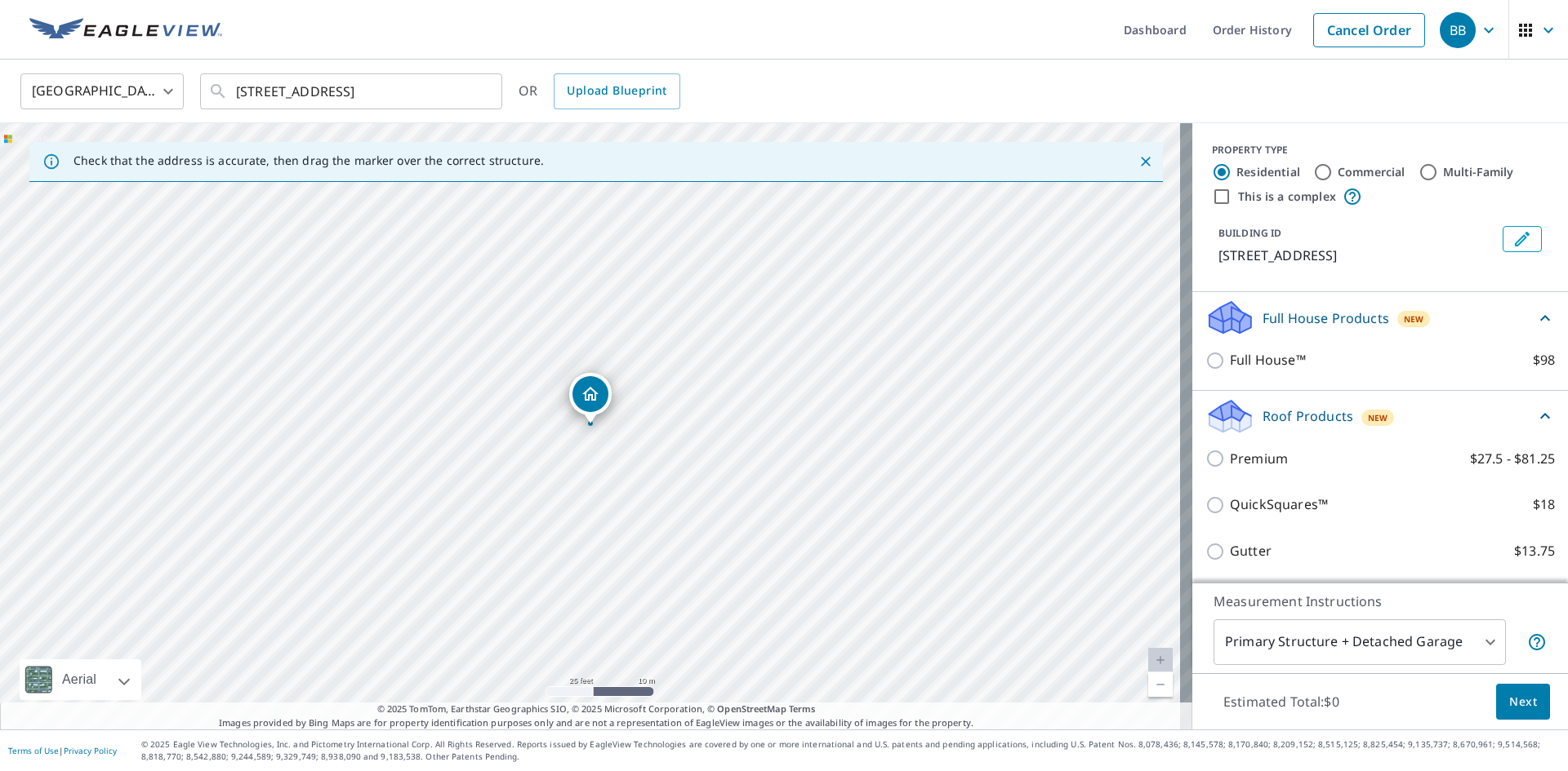
click at [1259, 457] on p "Premium" at bounding box center [1259, 458] width 58 height 20
click at [1230, 457] on input "Premium $27.5 - $81.25" at bounding box center [1218, 458] width 24 height 19
checkbox input "true"
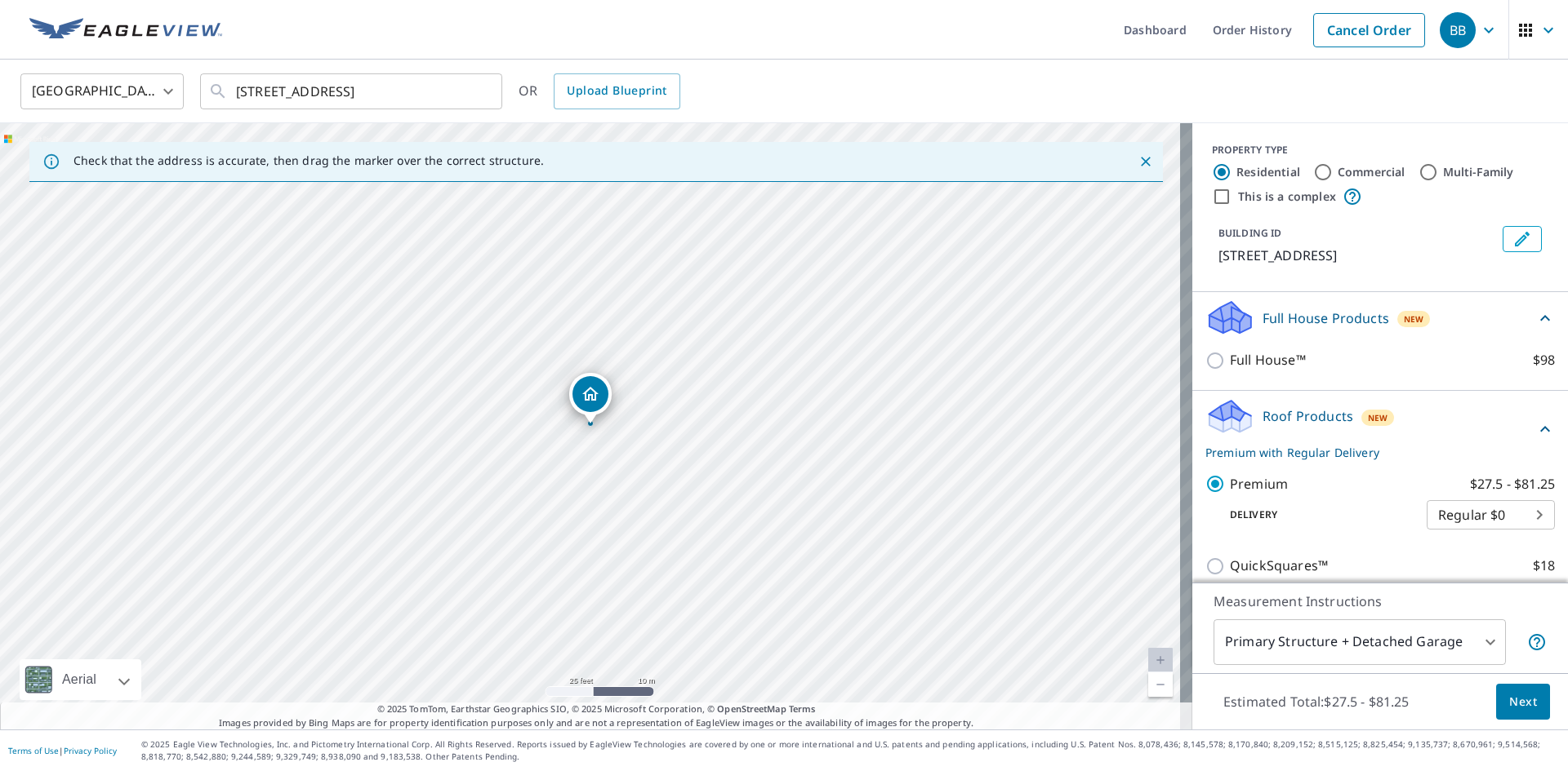
scroll to position [82, 0]
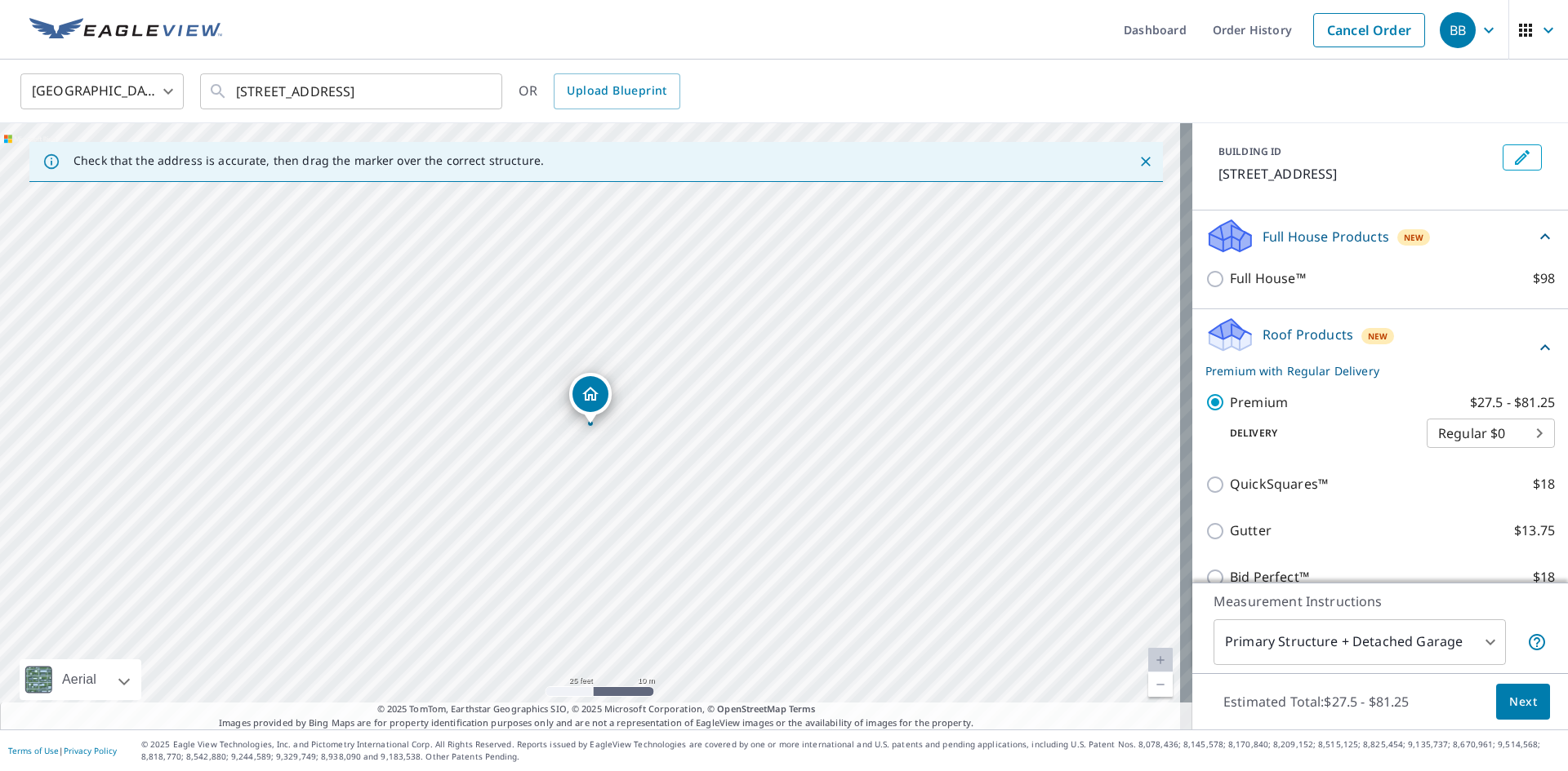
click at [1509, 710] on span "Next" at bounding box center [1523, 701] width 28 height 20
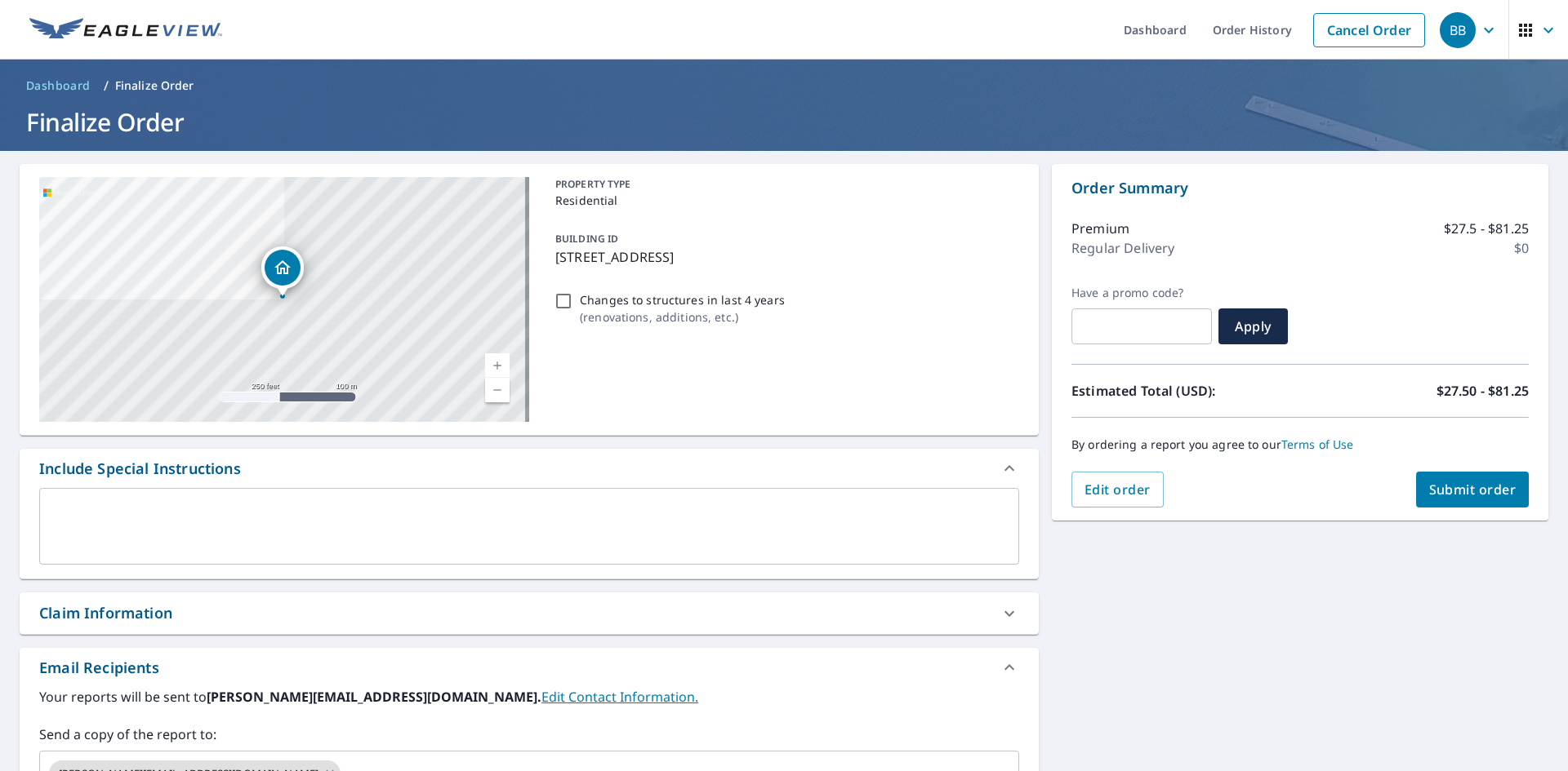
scroll to position [245, 0]
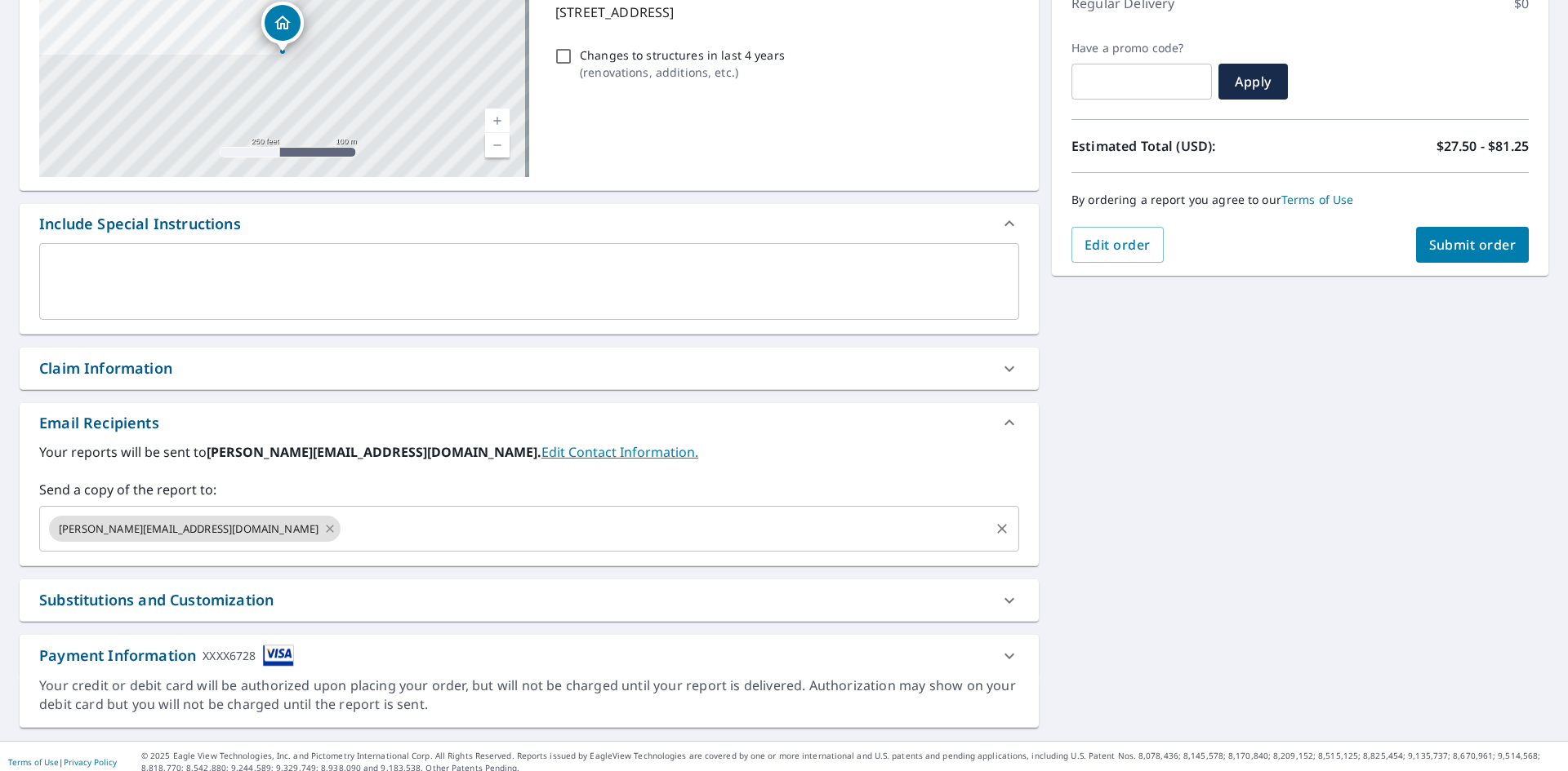
click at [323, 526] on icon at bounding box center [329, 529] width 13 height 18
click at [1494, 246] on span "Submit order" at bounding box center [1472, 245] width 87 height 18
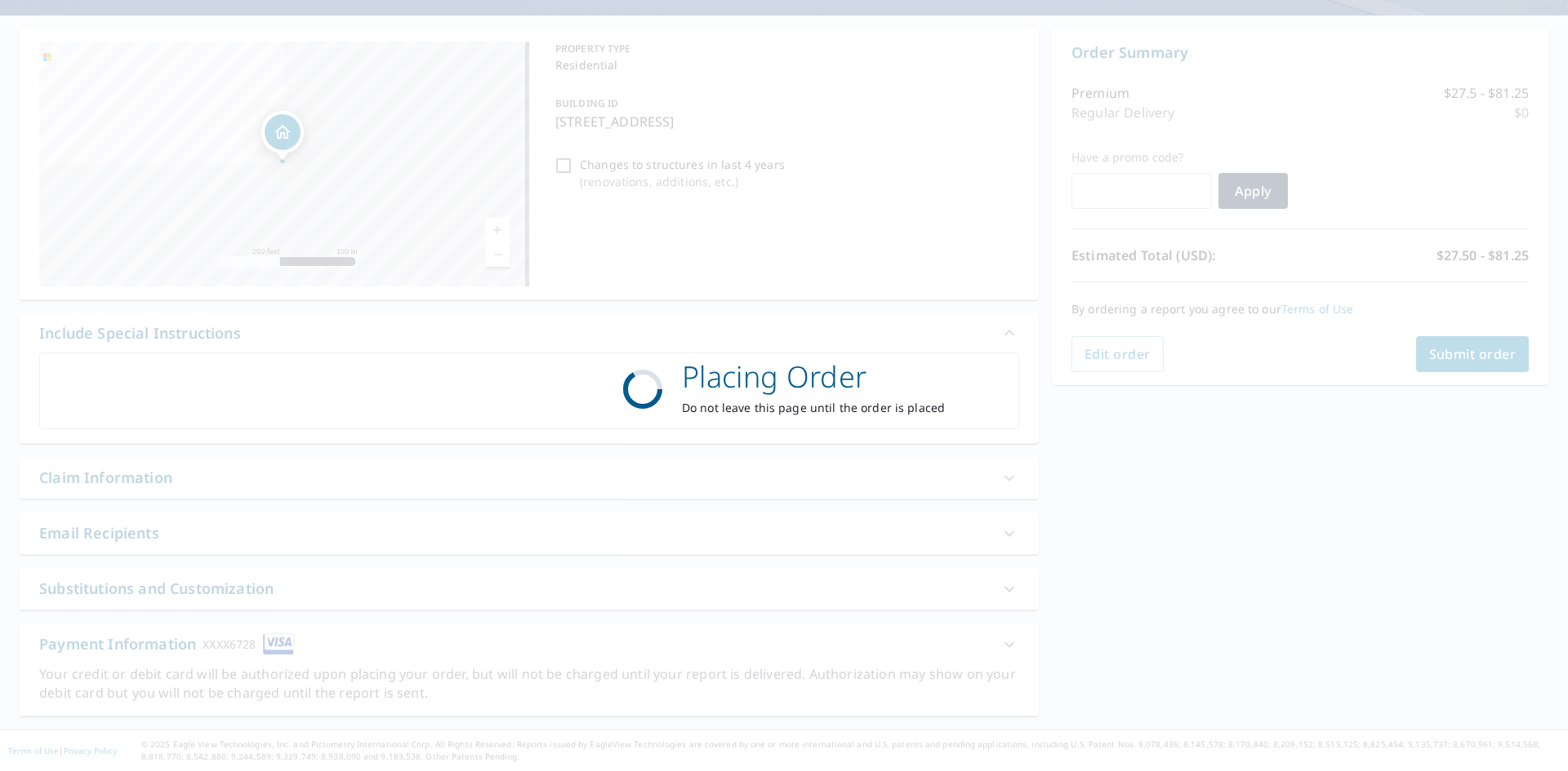
scroll to position [135, 0]
